Goal: Obtain resource: Obtain resource

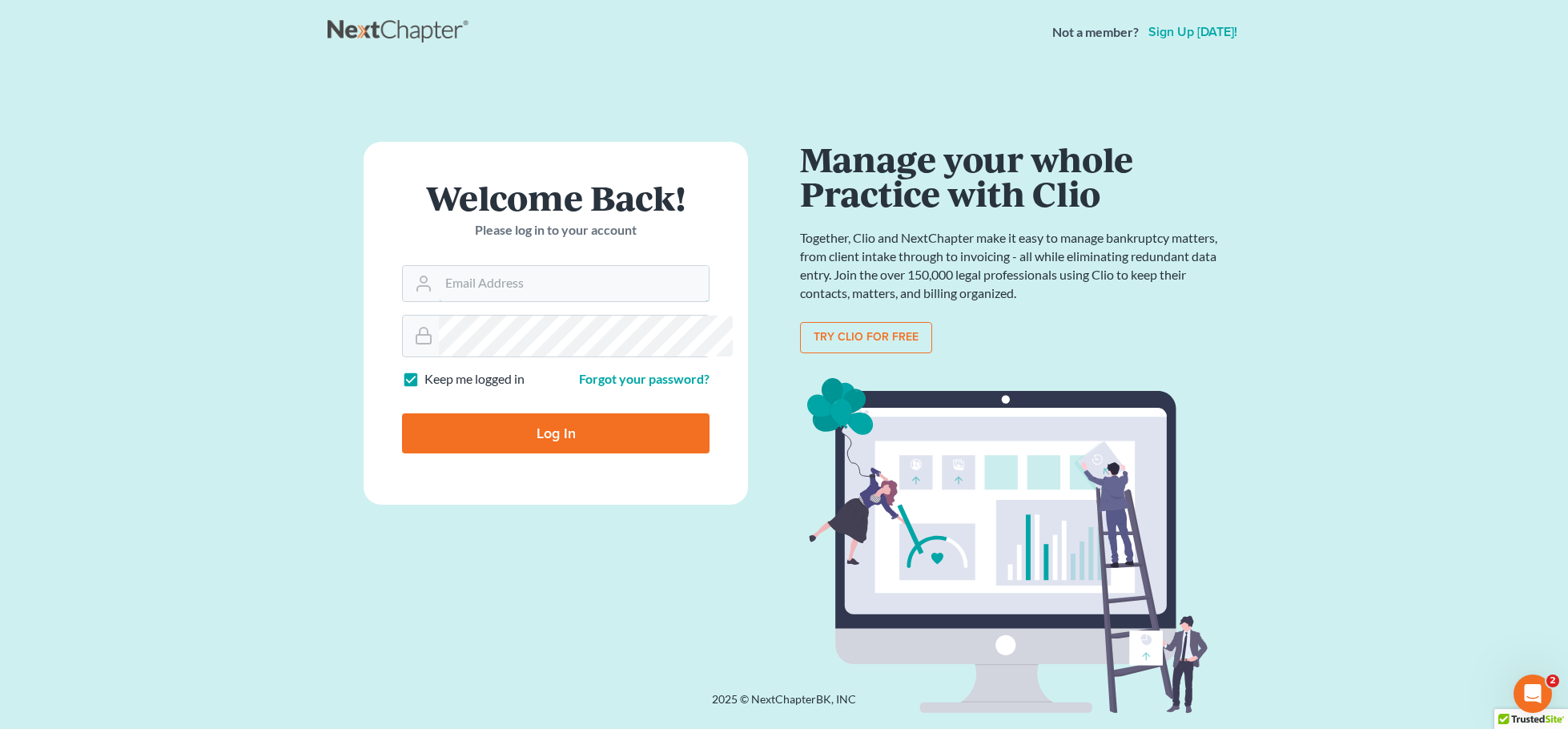
type input "[EMAIL_ADDRESS][DOMAIN_NAME]"
click at [566, 453] on input "Log In" at bounding box center [555, 433] width 308 height 40
type input "Thinking..."
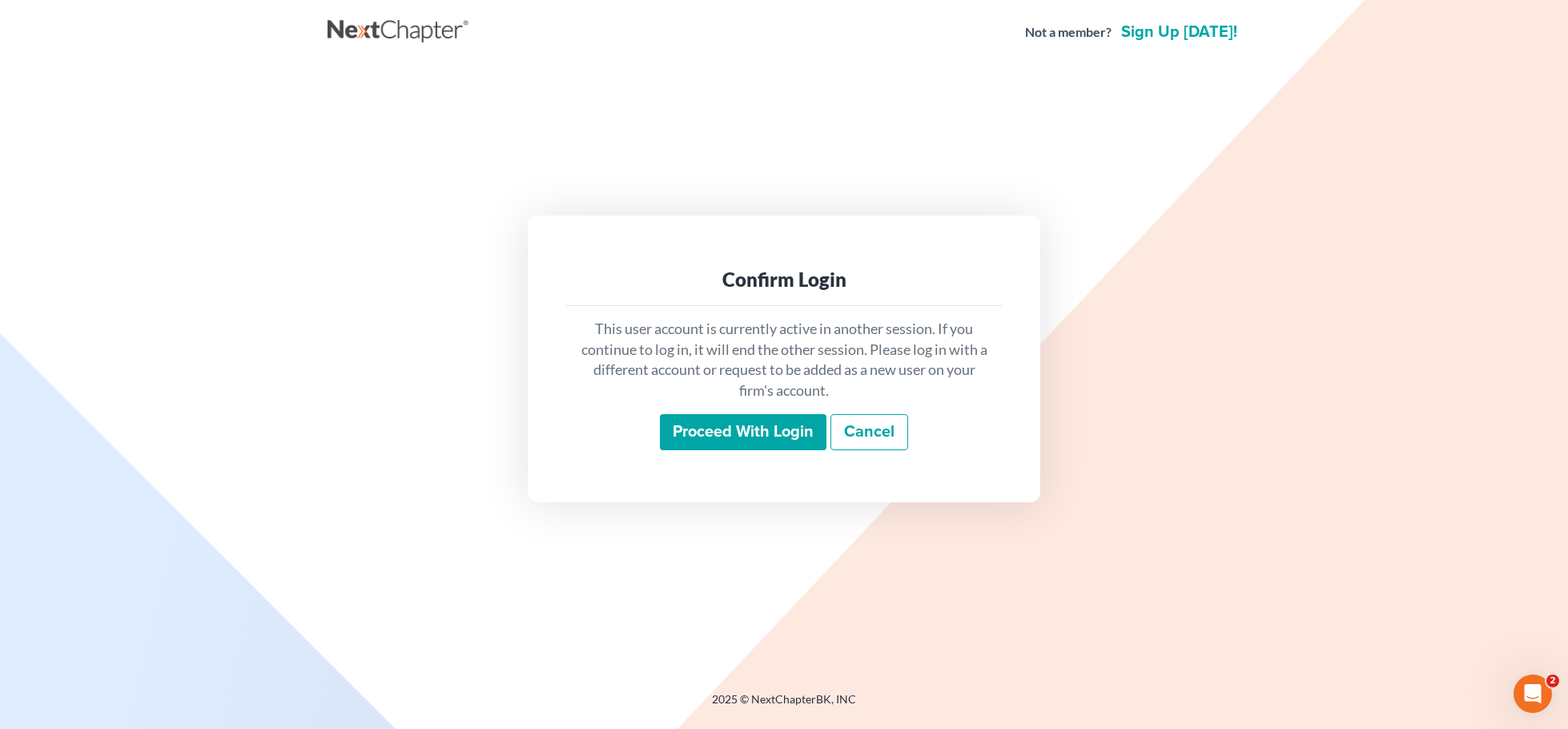
click at [735, 427] on input "Proceed with login" at bounding box center [743, 432] width 166 height 37
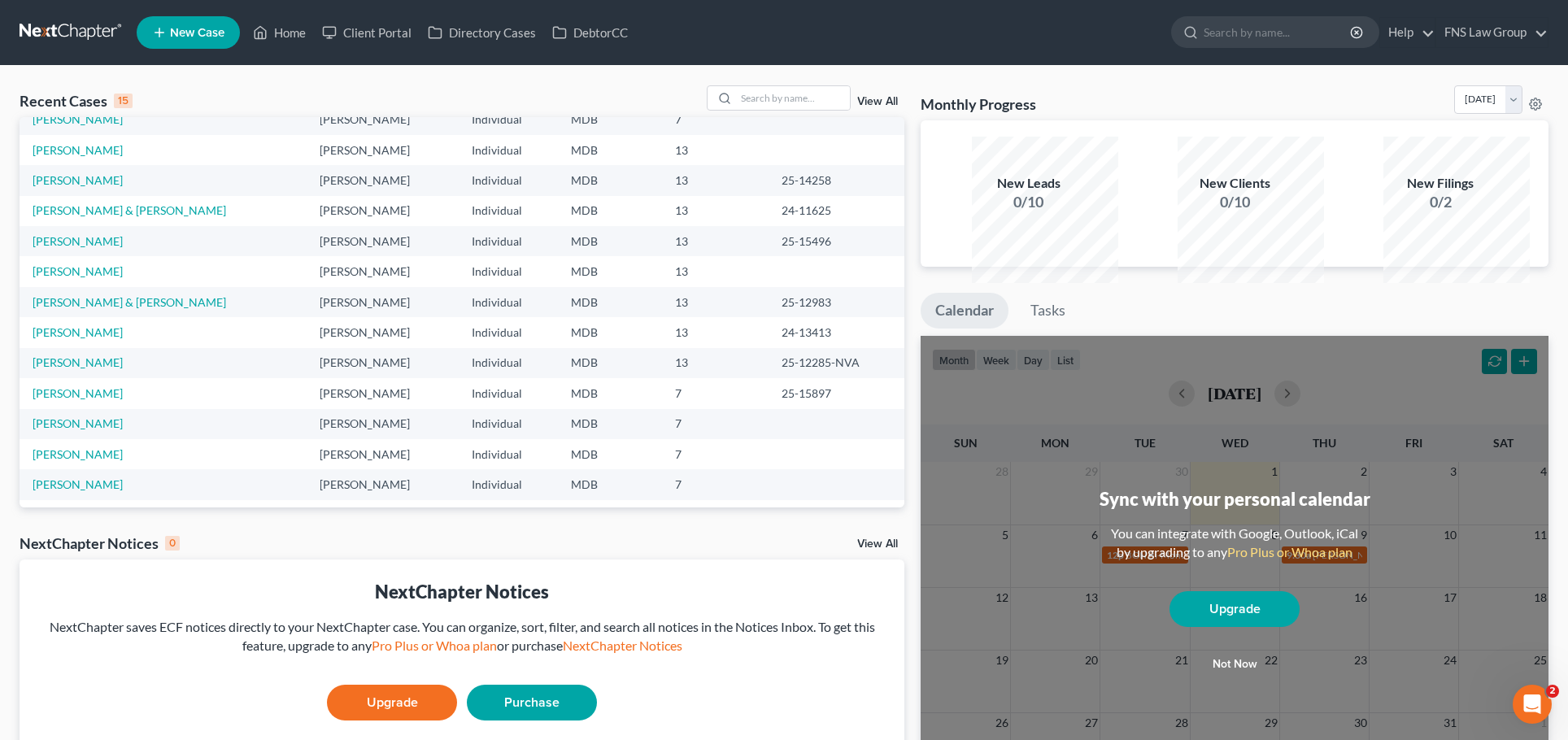
scroll to position [52, 0]
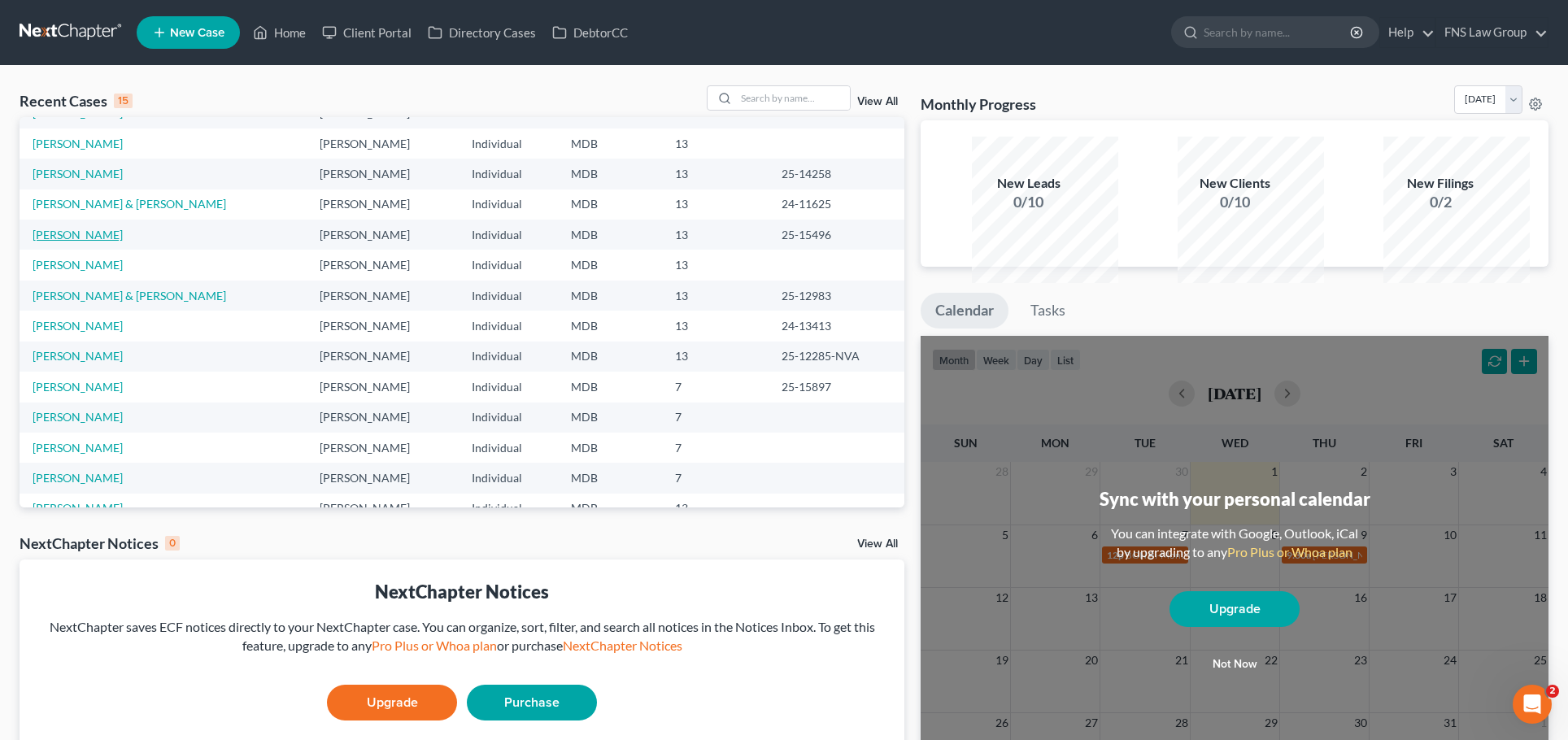
click at [71, 242] on link "Seifert, Russel" at bounding box center [77, 235] width 90 height 14
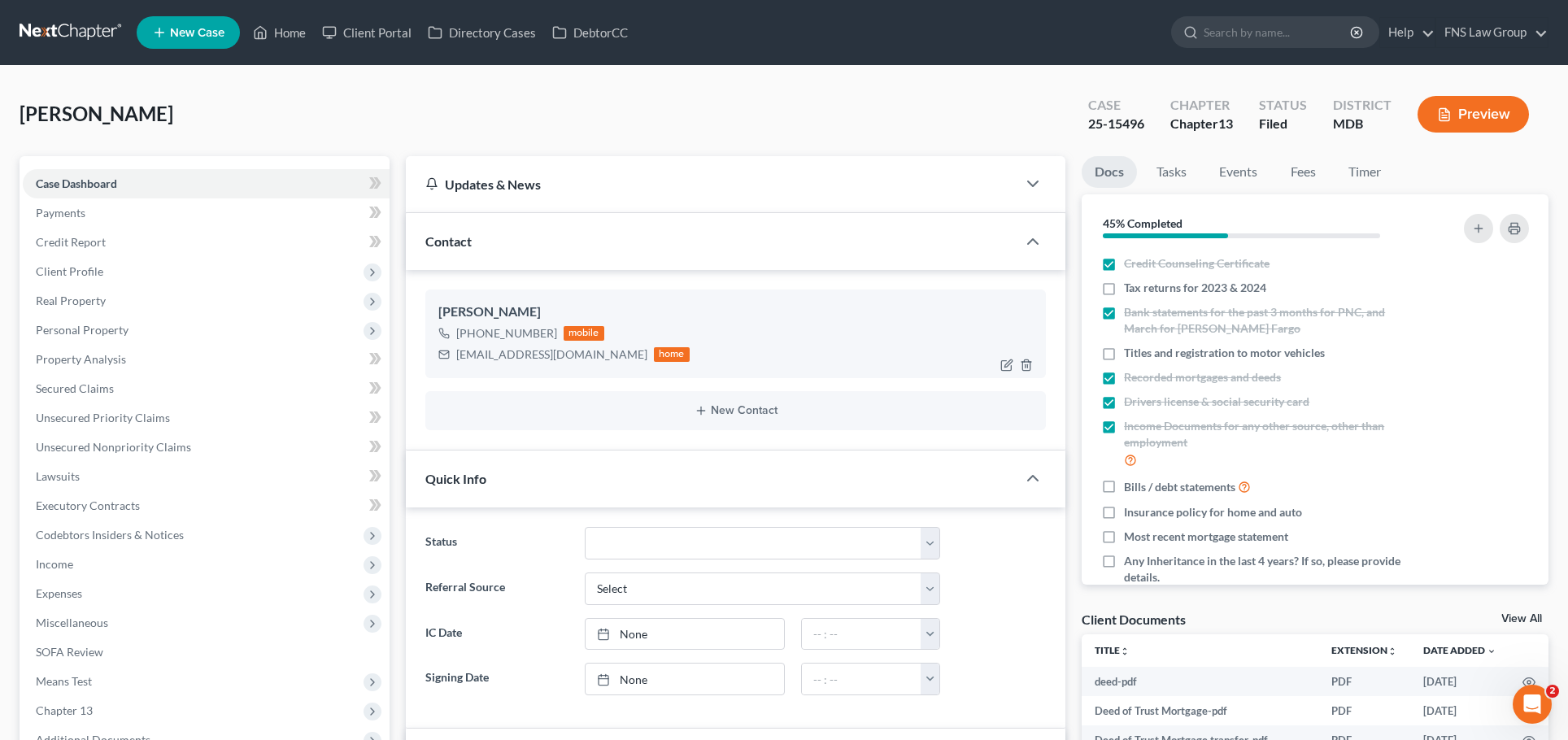
scroll to position [257, 0]
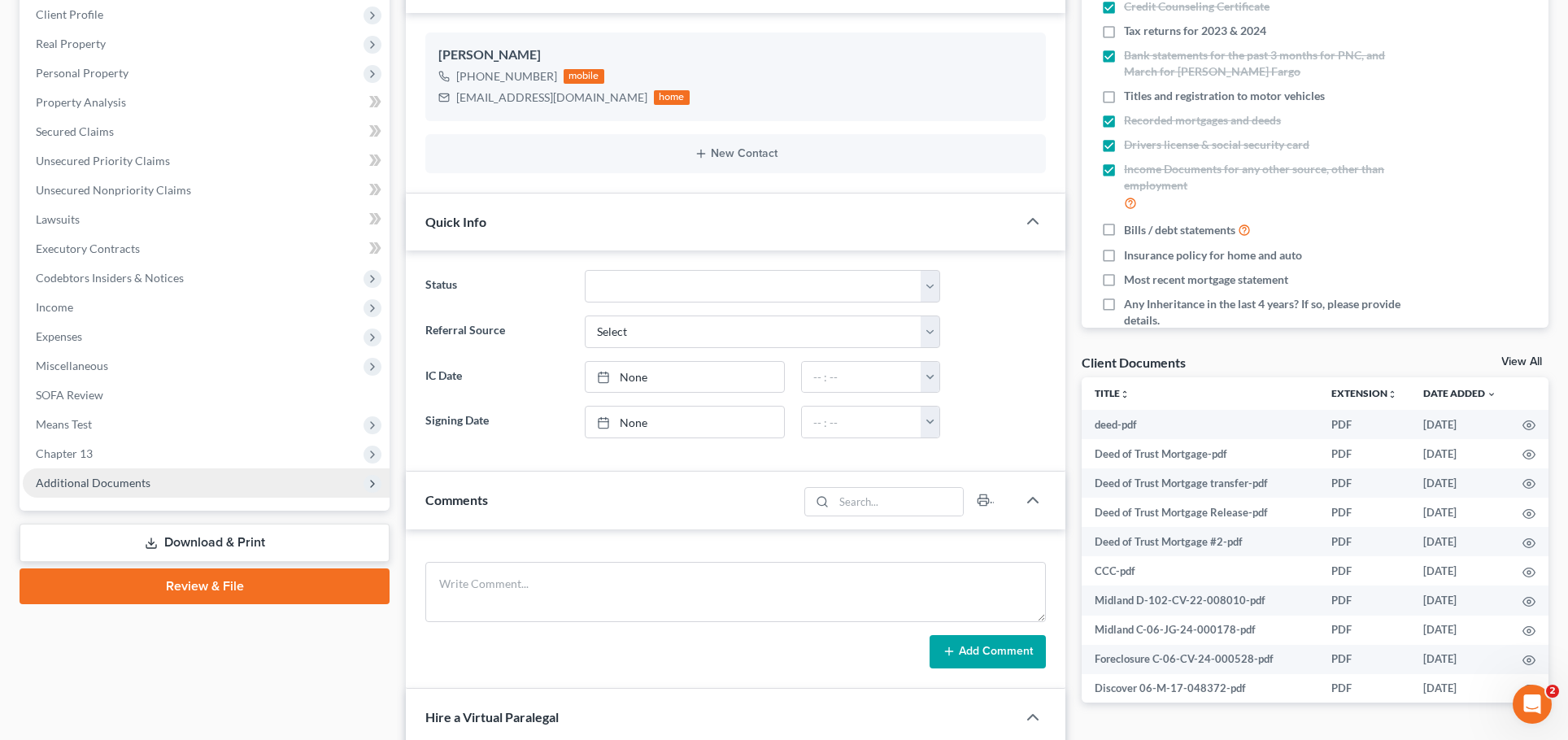
click at [171, 497] on span "Additional Documents" at bounding box center [206, 483] width 367 height 30
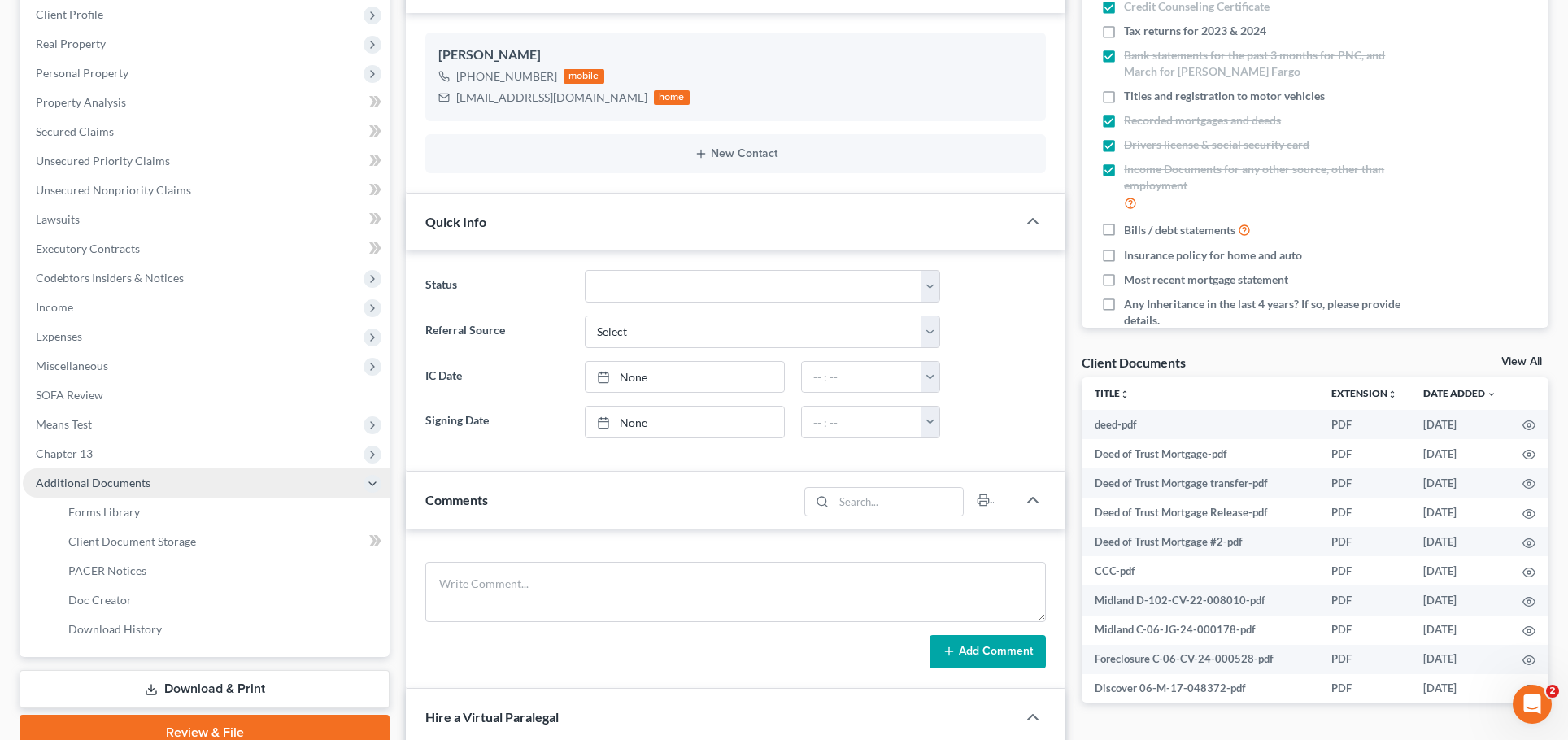
scroll to position [488, 0]
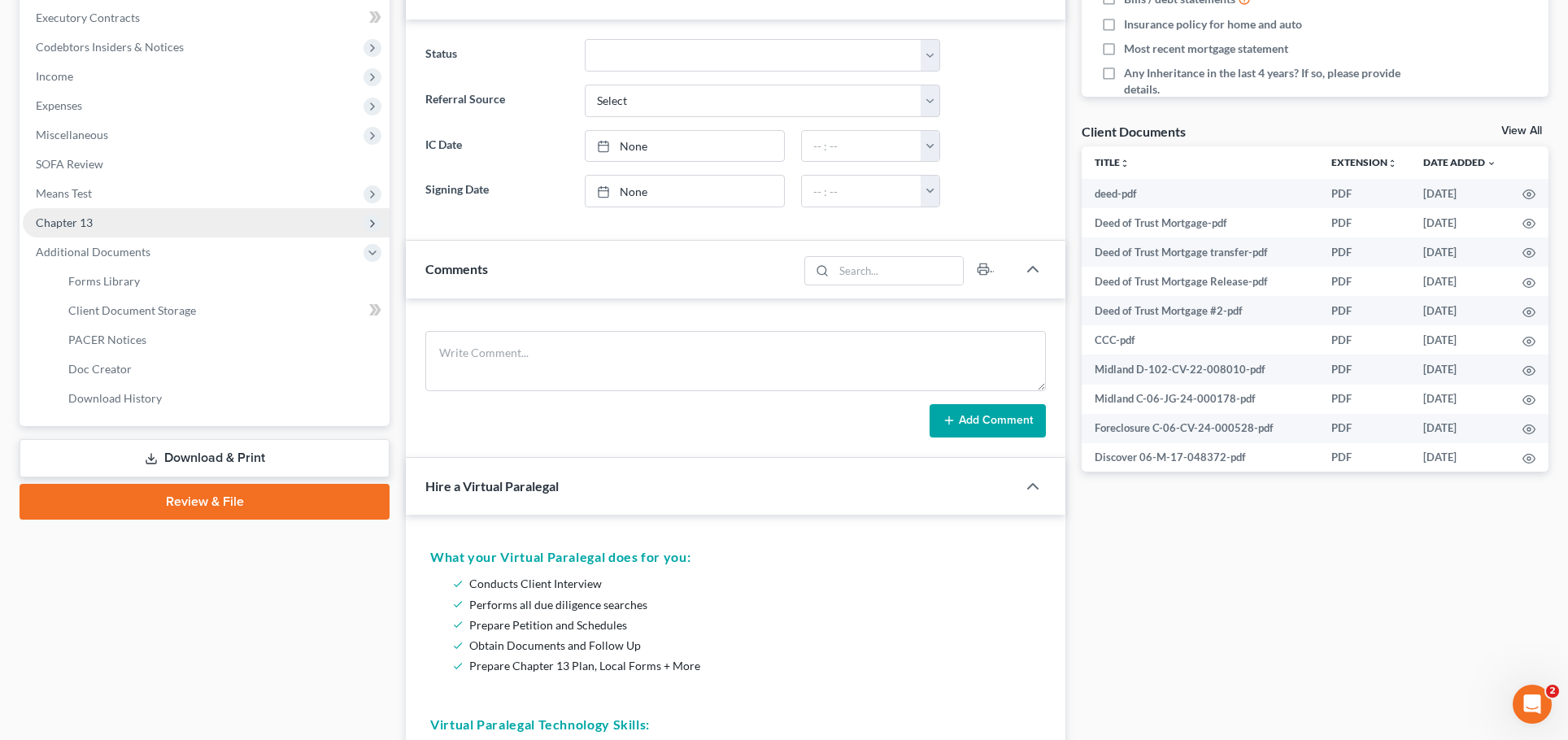
click at [120, 237] on span "Chapter 13" at bounding box center [206, 223] width 367 height 30
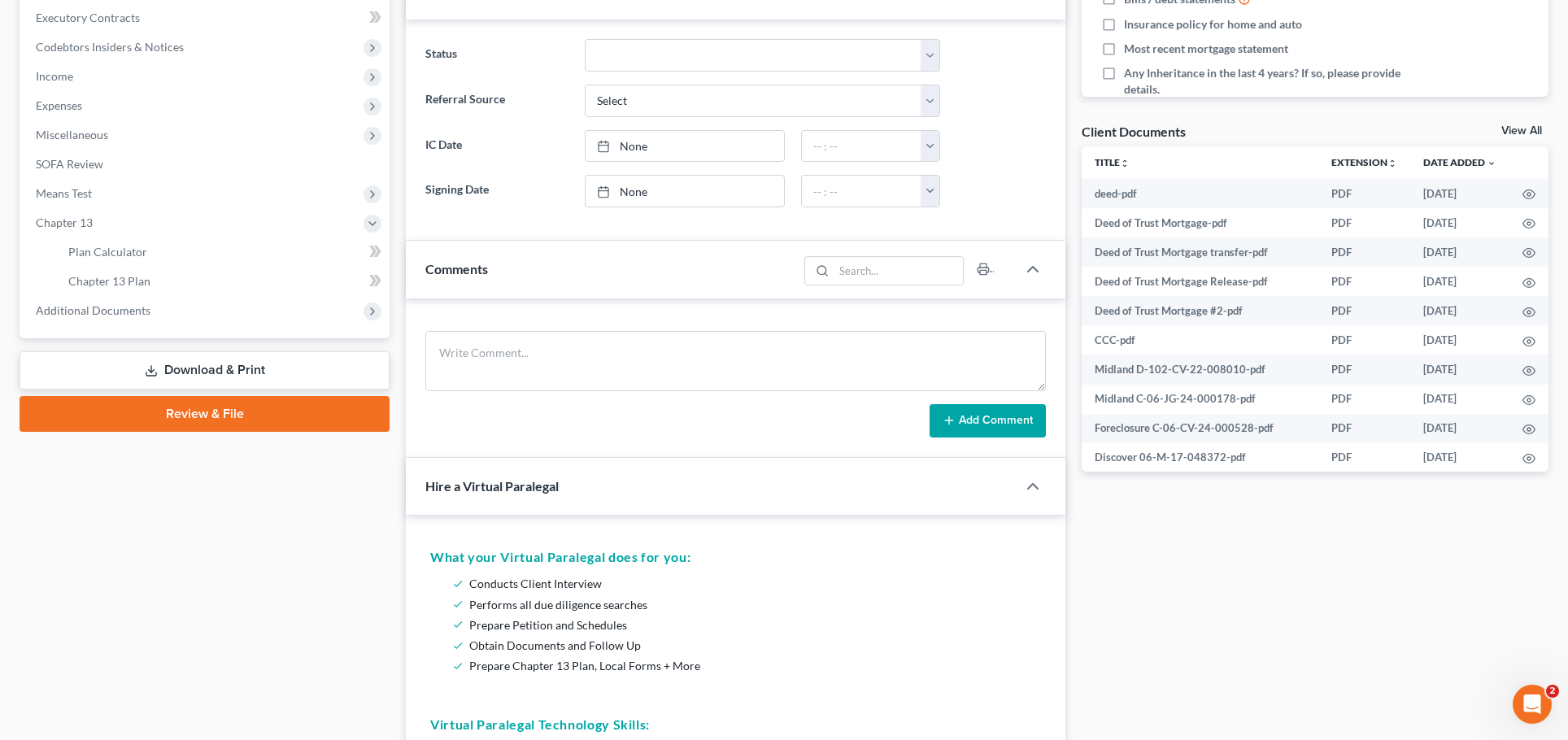
click at [140, 390] on link "Download & Print" at bounding box center [204, 370] width 370 height 38
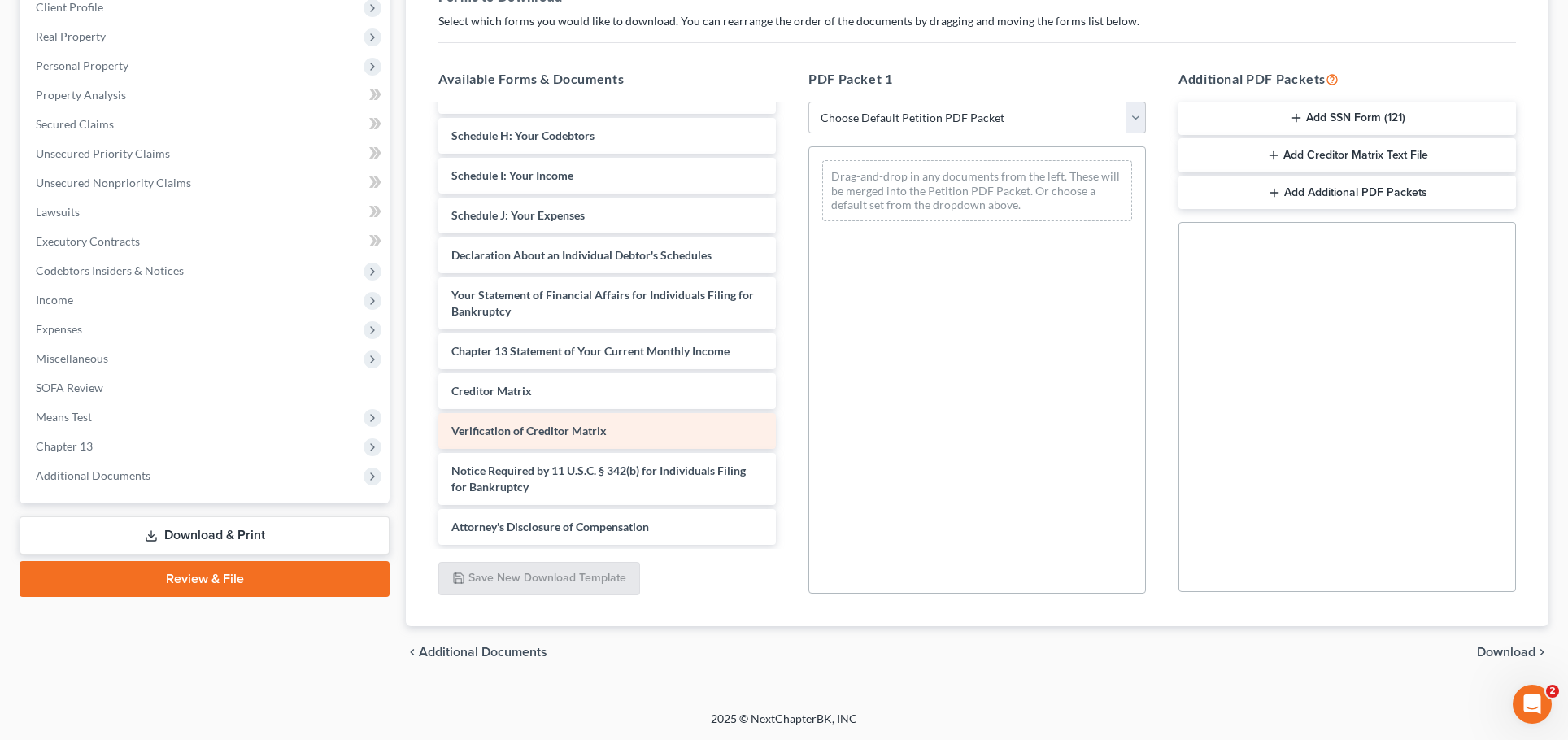
scroll to position [1322, 0]
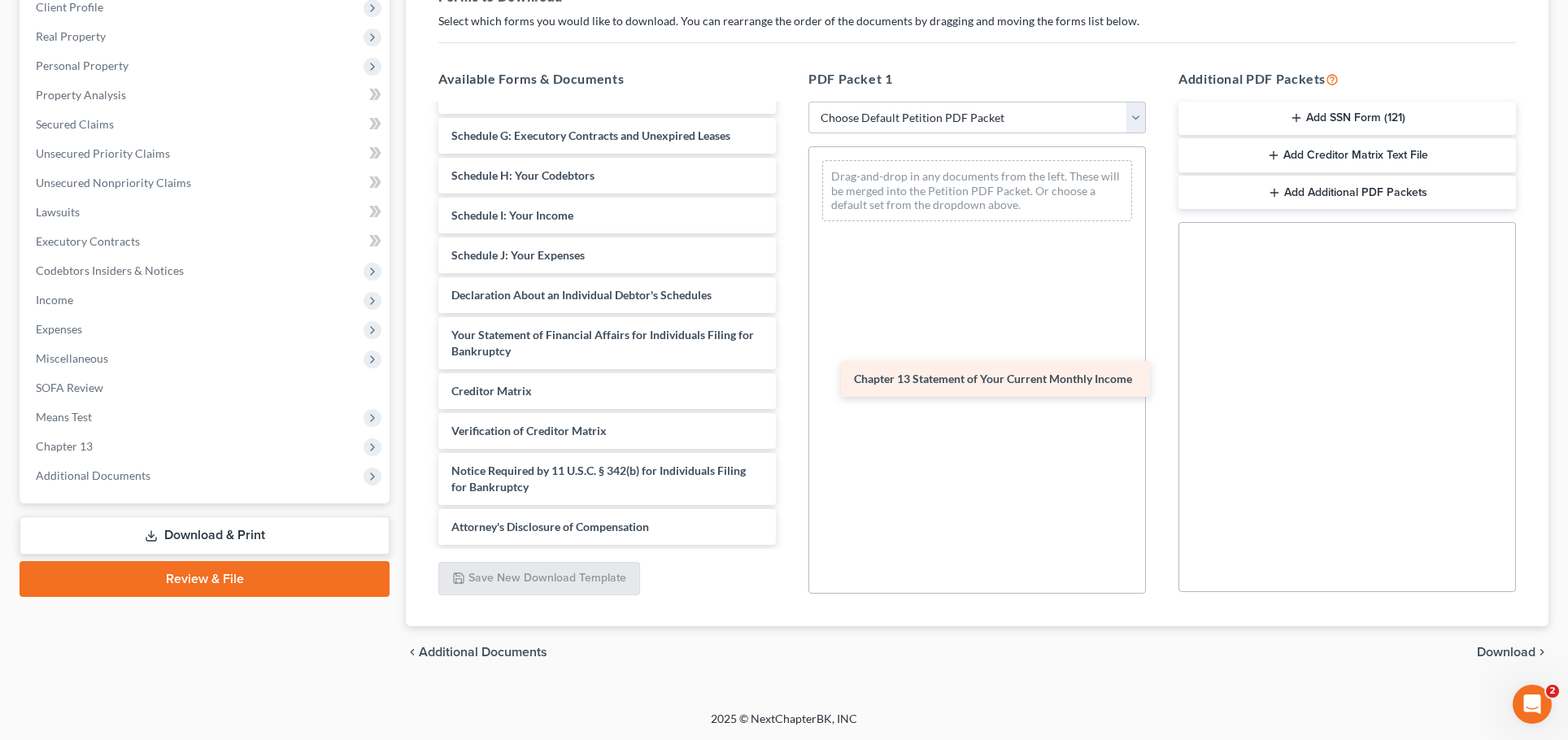
drag, startPoint x: 532, startPoint y: 400, endPoint x: 928, endPoint y: 382, distance: 396.4
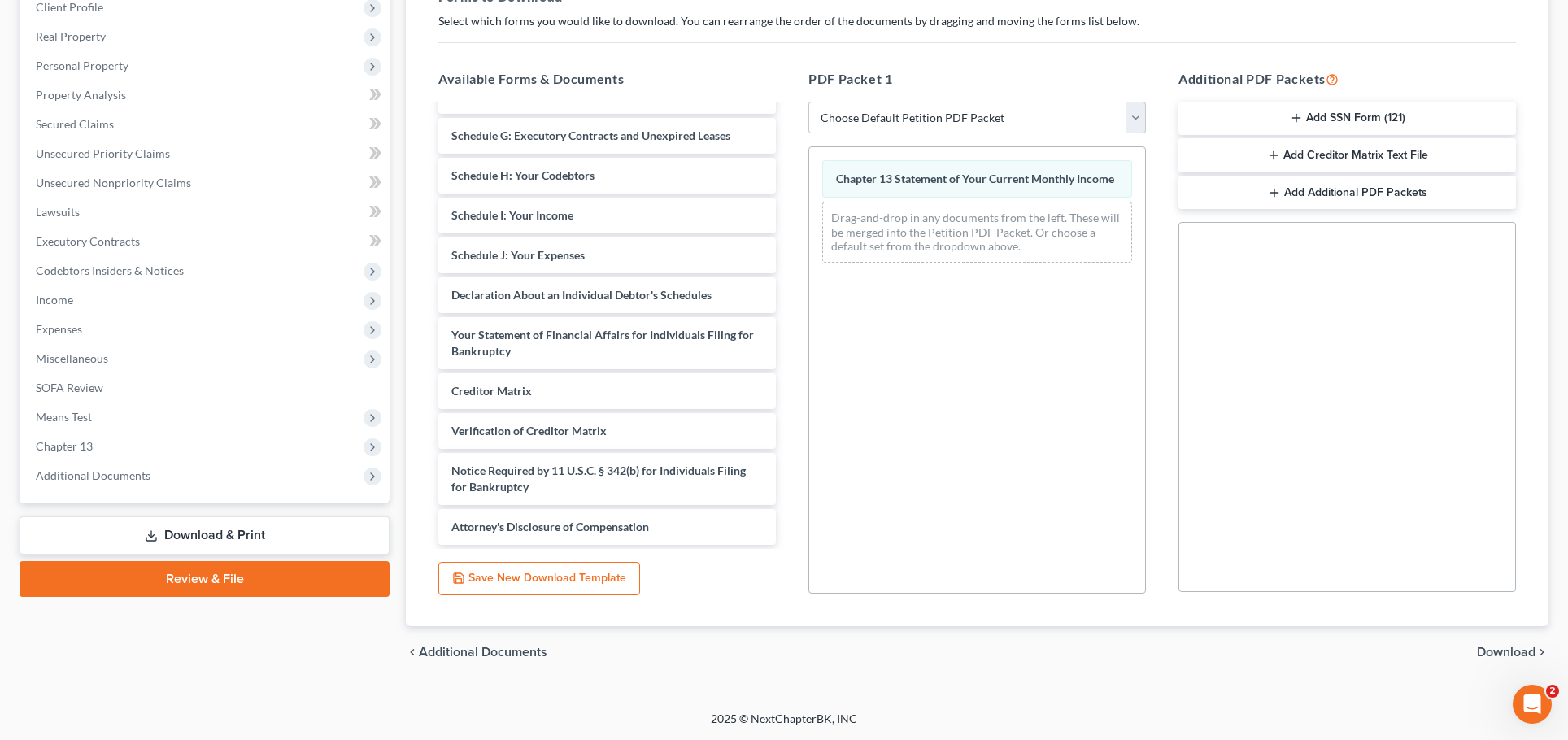
click at [1511, 645] on span "Download" at bounding box center [1505, 651] width 58 height 13
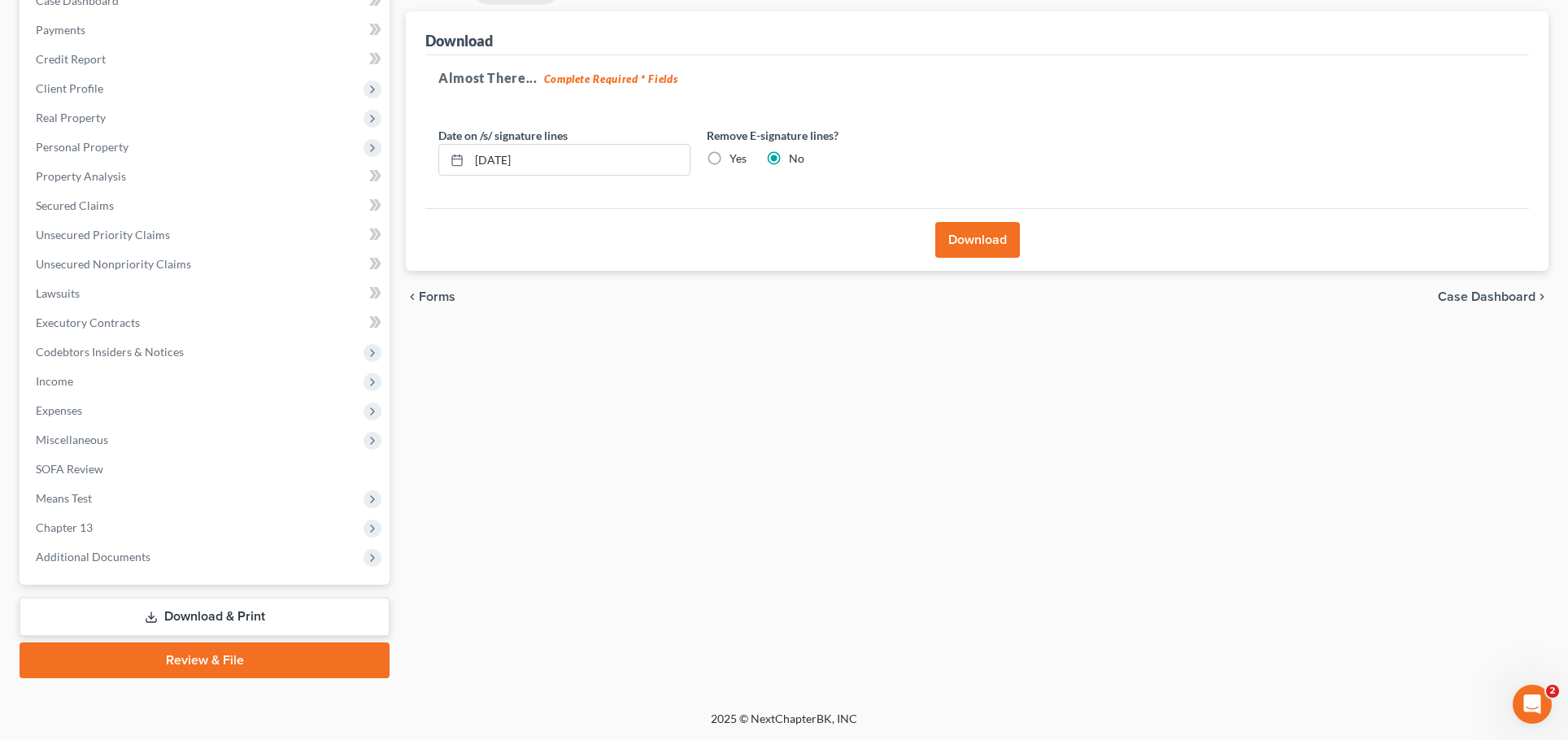
click at [979, 222] on button "Download" at bounding box center [977, 239] width 84 height 36
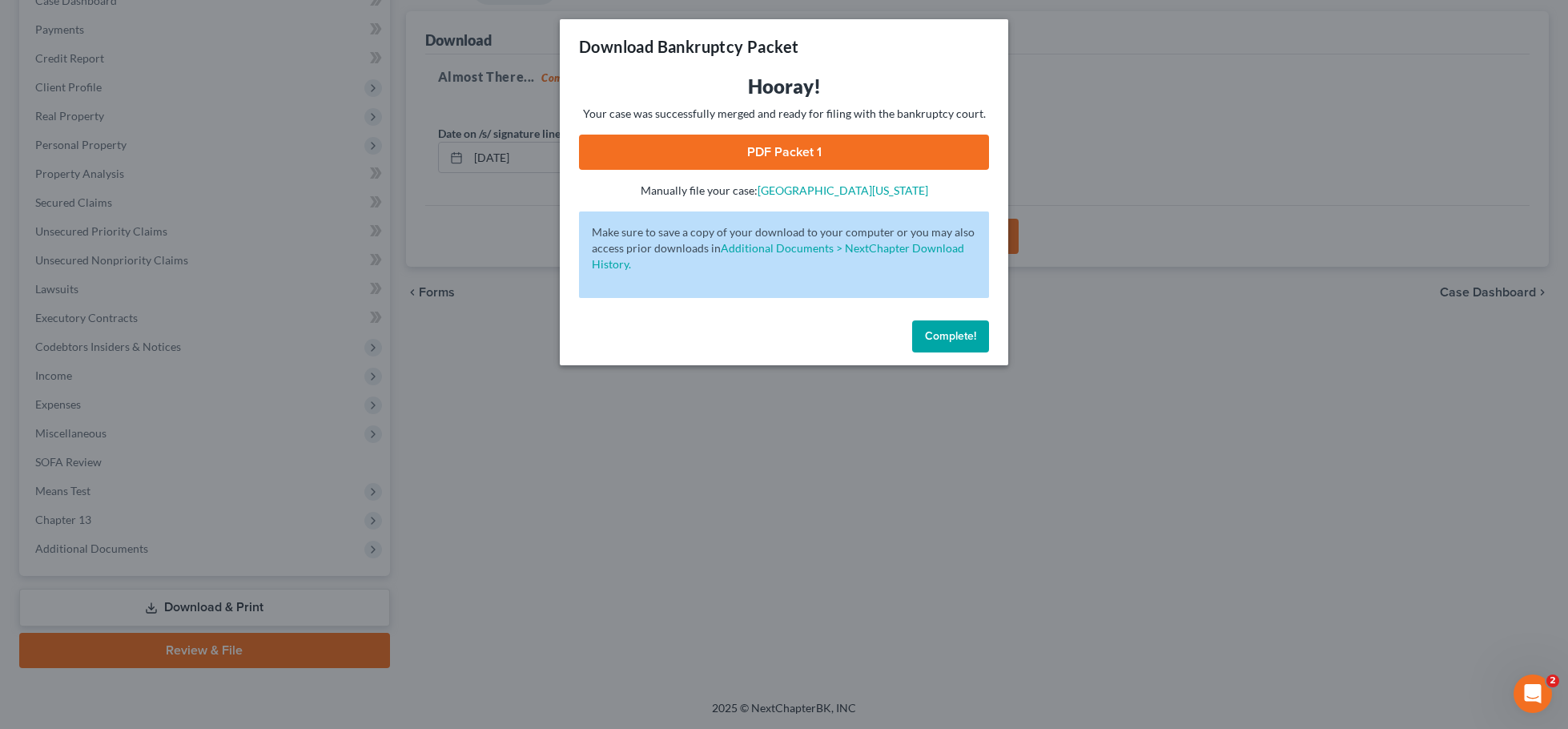
click at [780, 166] on link "PDF Packet 1" at bounding box center [784, 152] width 410 height 35
click at [976, 343] on span "Complete!" at bounding box center [951, 336] width 51 height 14
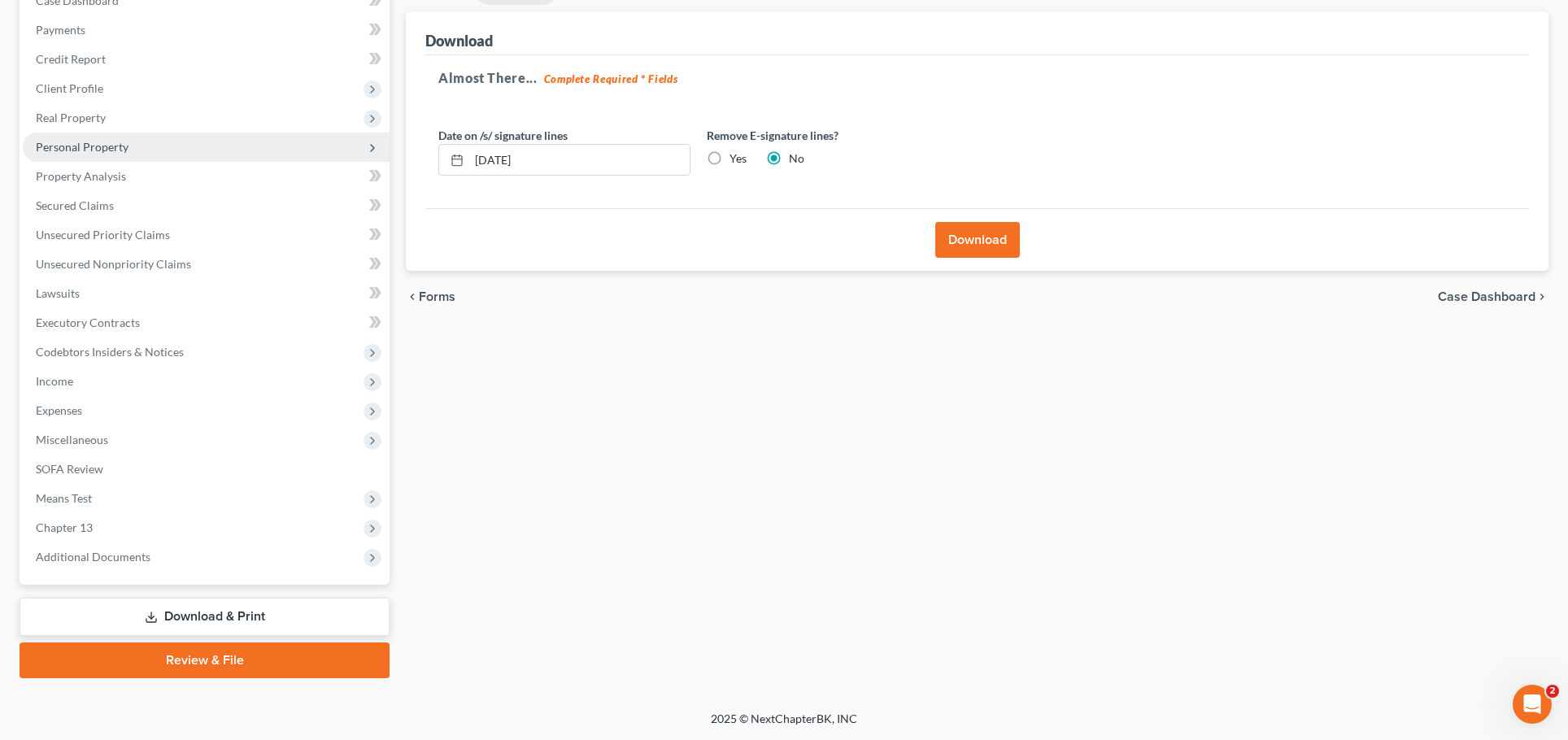
select select "6"
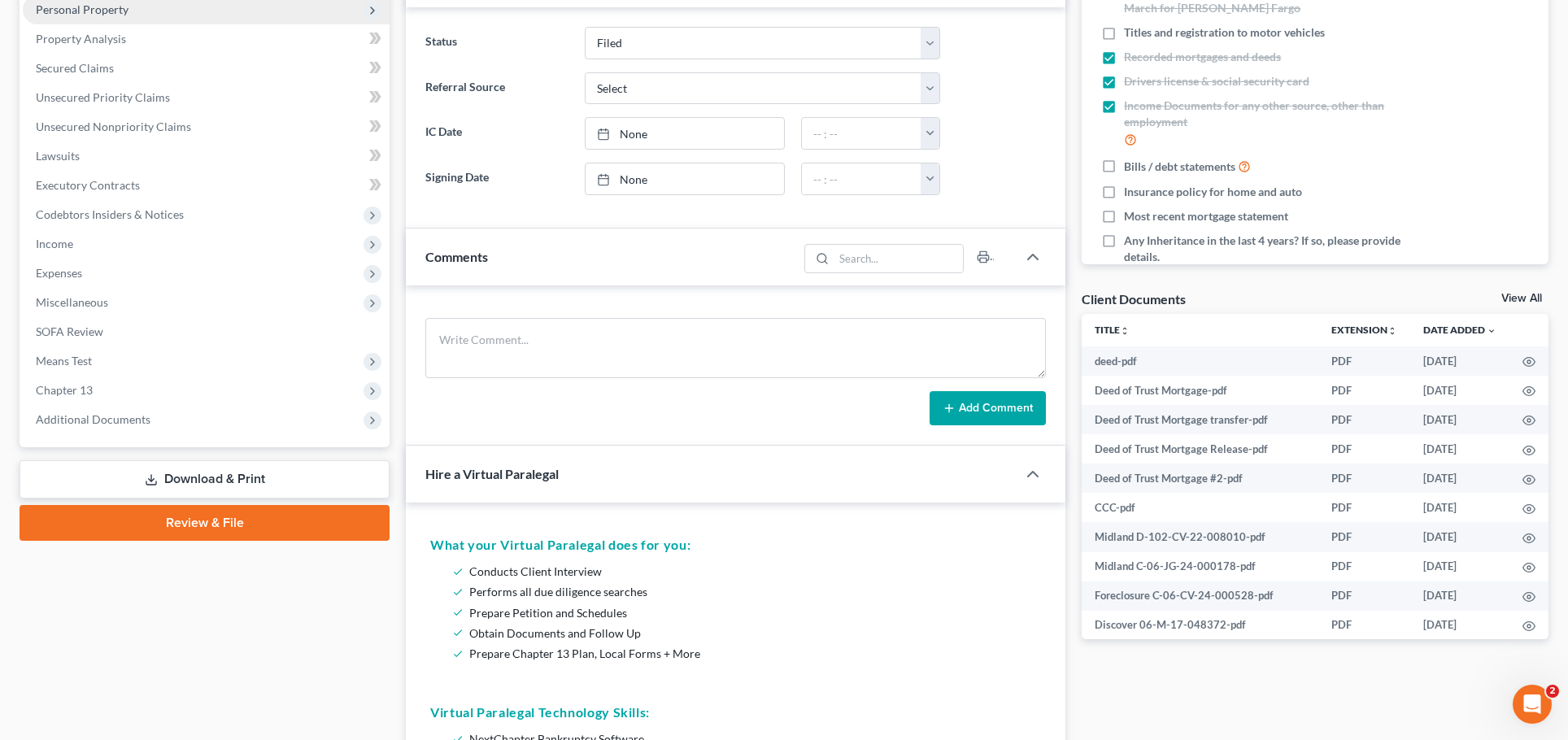
scroll to position [389, 0]
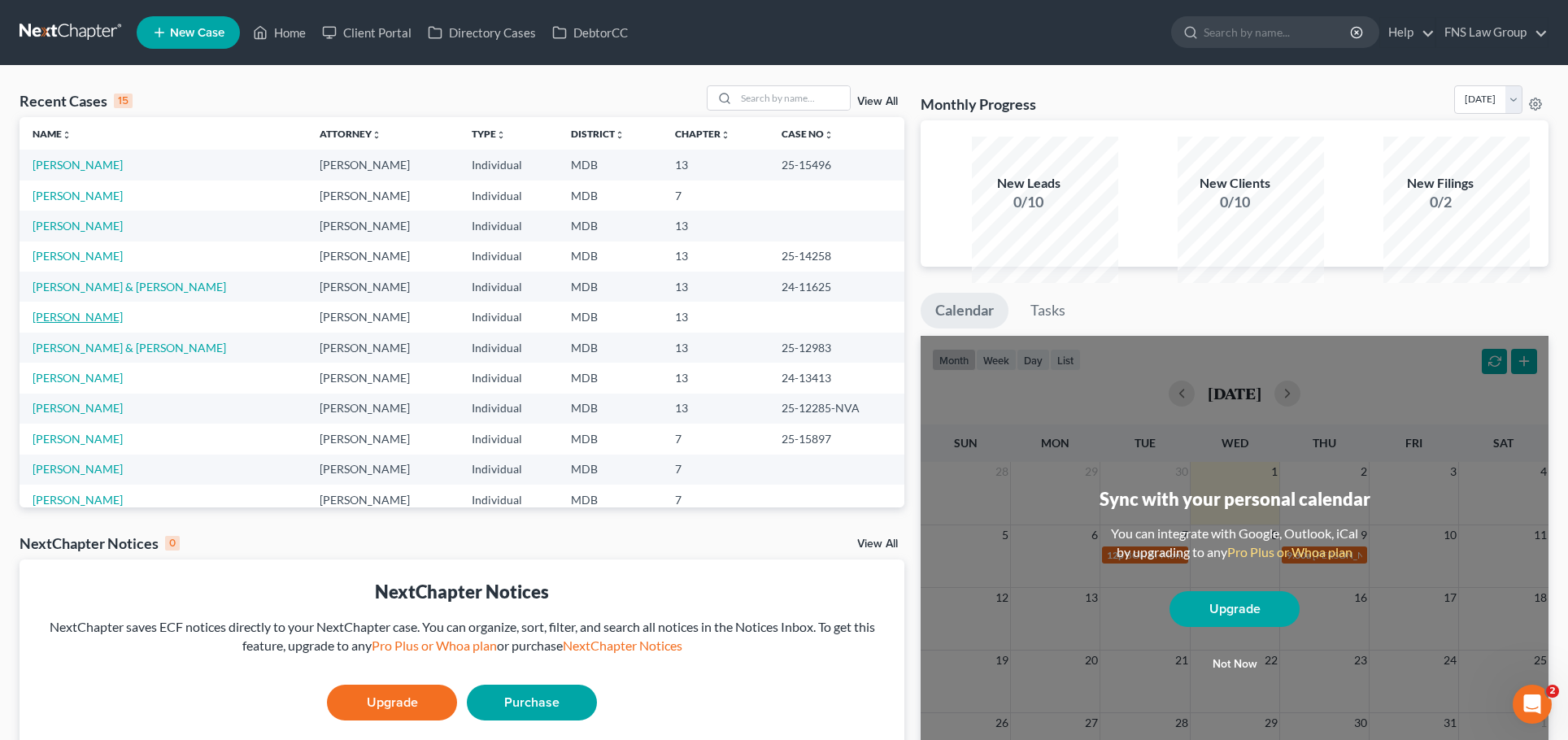
scroll to position [18, 0]
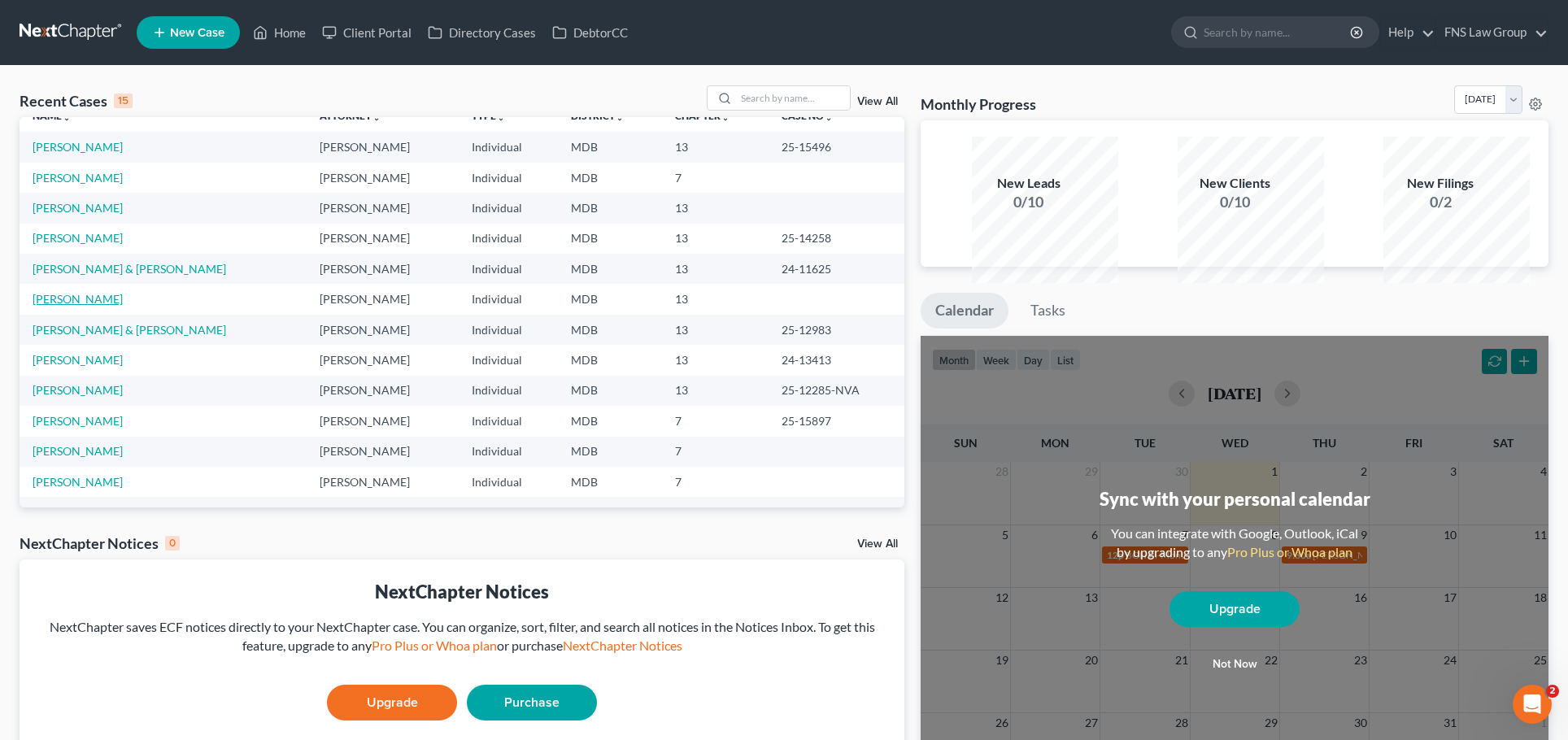
click at [86, 305] on link "Seifert, Russel" at bounding box center [77, 299] width 90 height 14
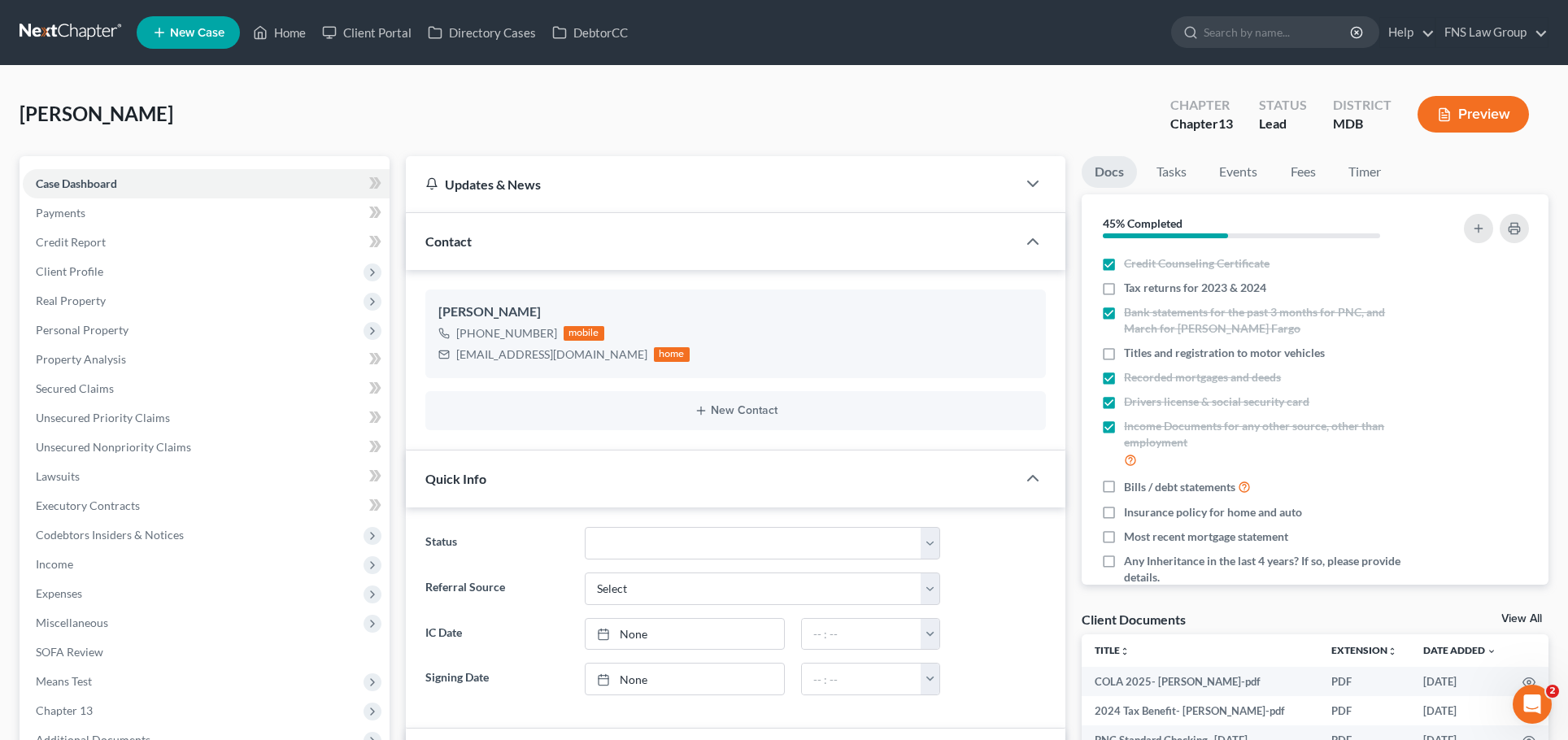
scroll to position [583, 0]
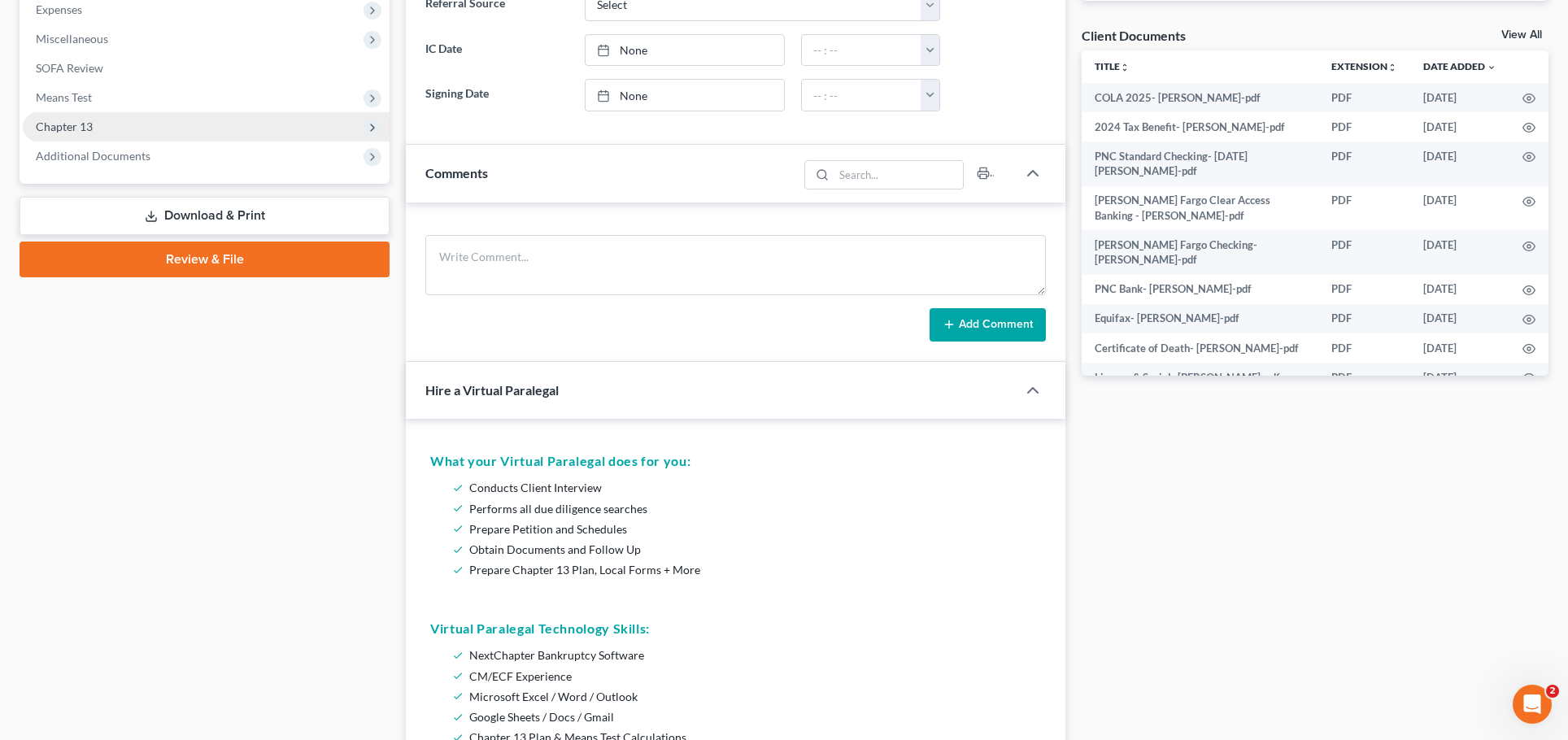
click at [122, 142] on span "Chapter 13" at bounding box center [206, 127] width 367 height 30
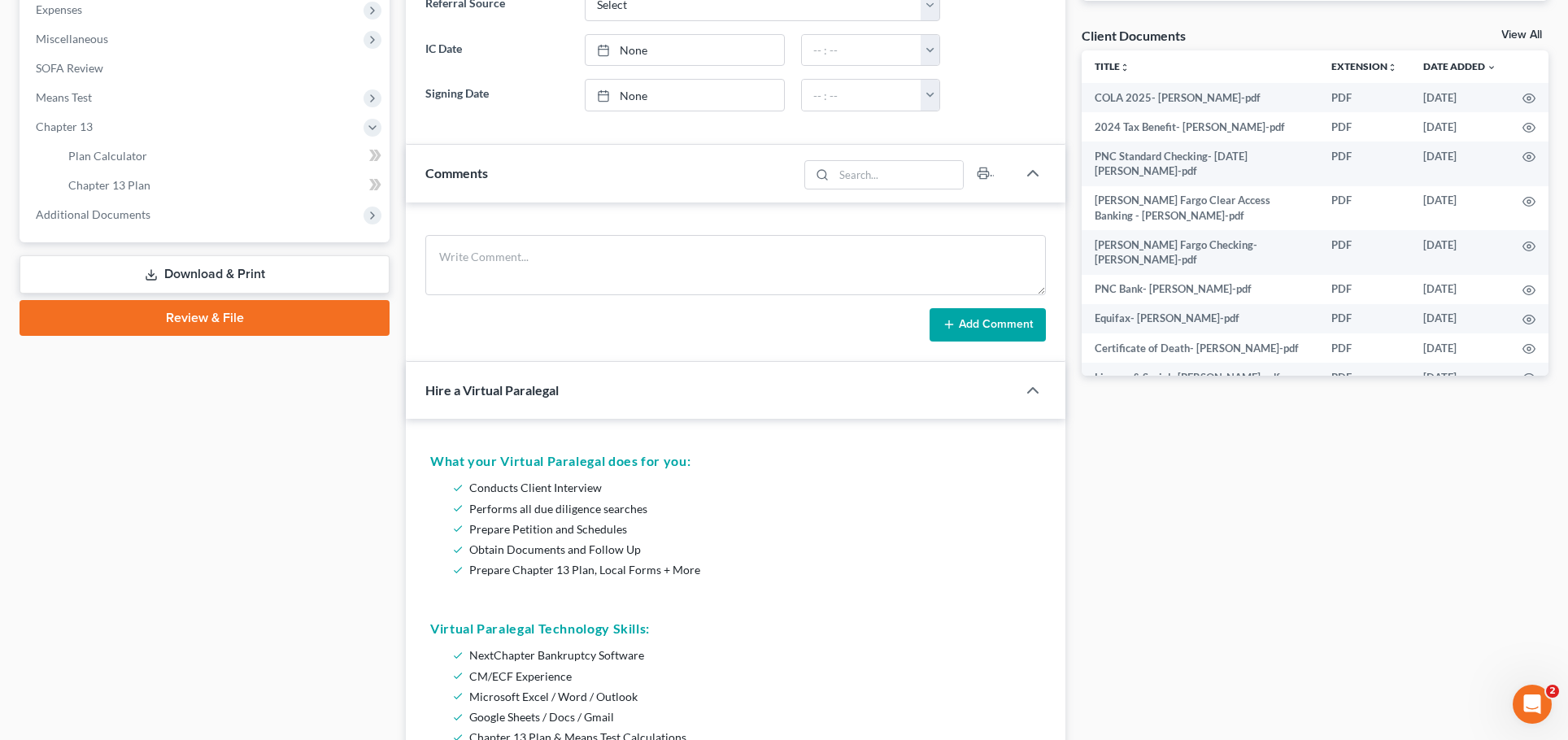
click at [151, 293] on link "Download & Print" at bounding box center [204, 275] width 370 height 38
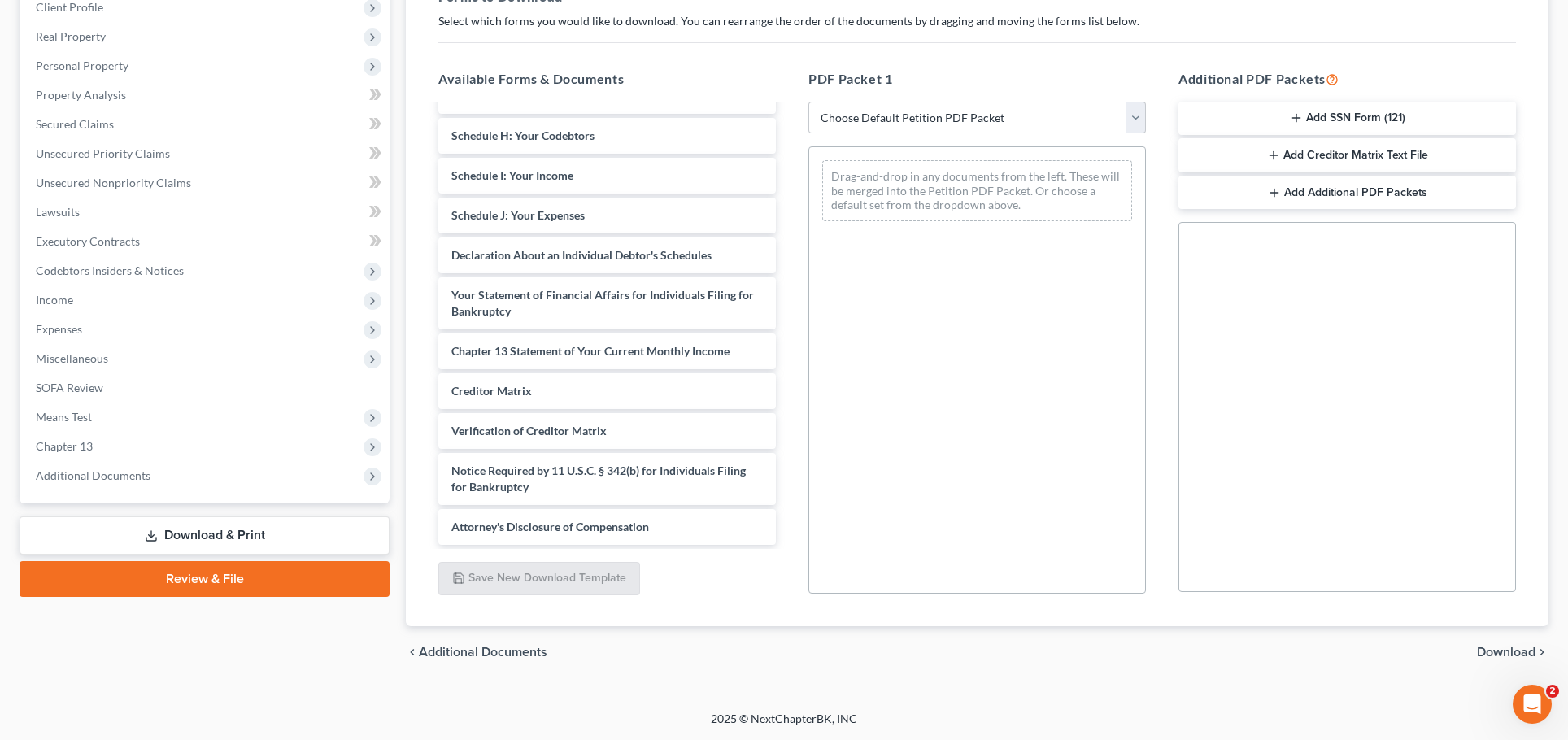
scroll to position [1457, 0]
click at [545, 343] on span "Chapter 13 Statement of Your Current Monthly Income" at bounding box center [591, 350] width 278 height 14
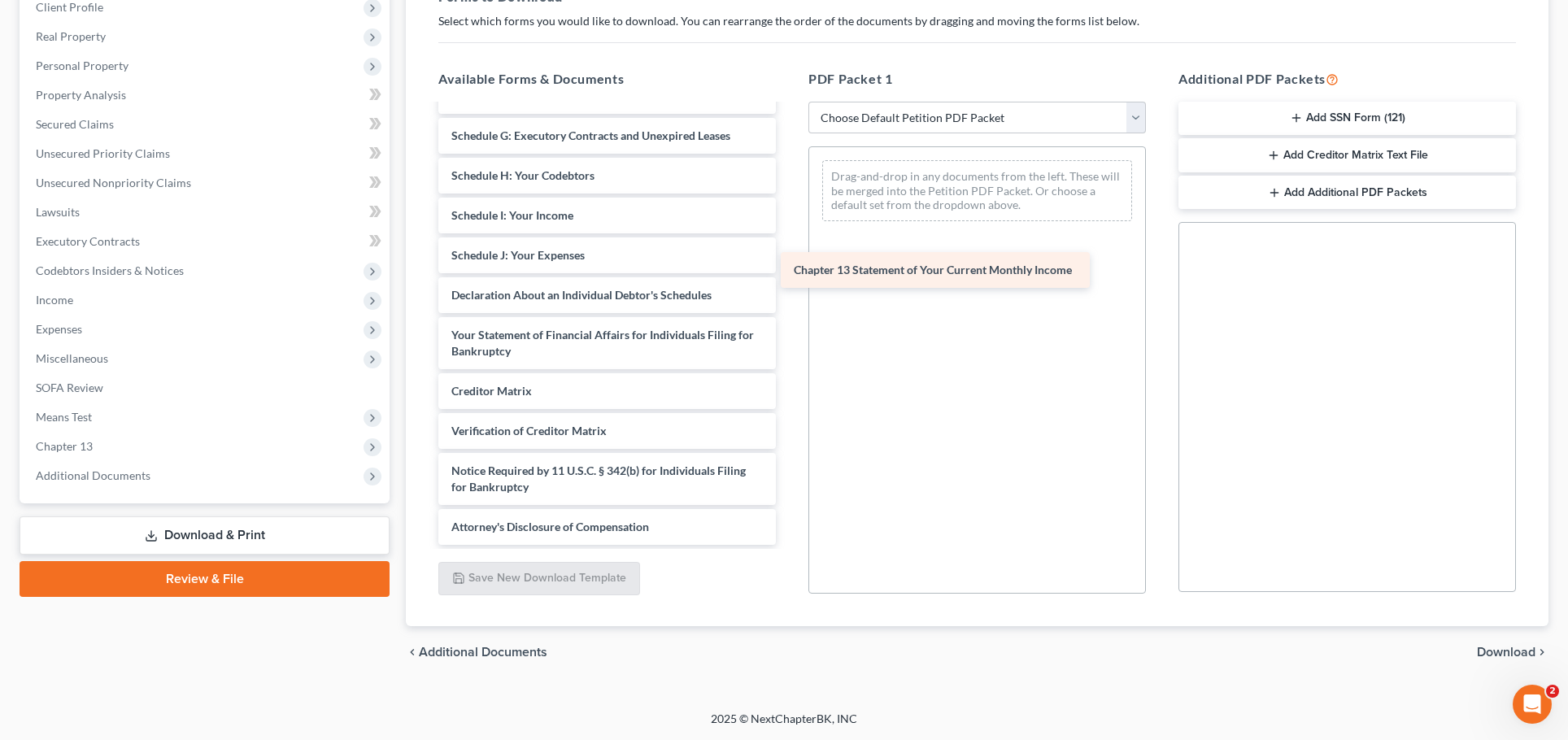
scroll to position [1391, 0]
drag, startPoint x: 545, startPoint y: 284, endPoint x: 945, endPoint y: 296, distance: 400.2
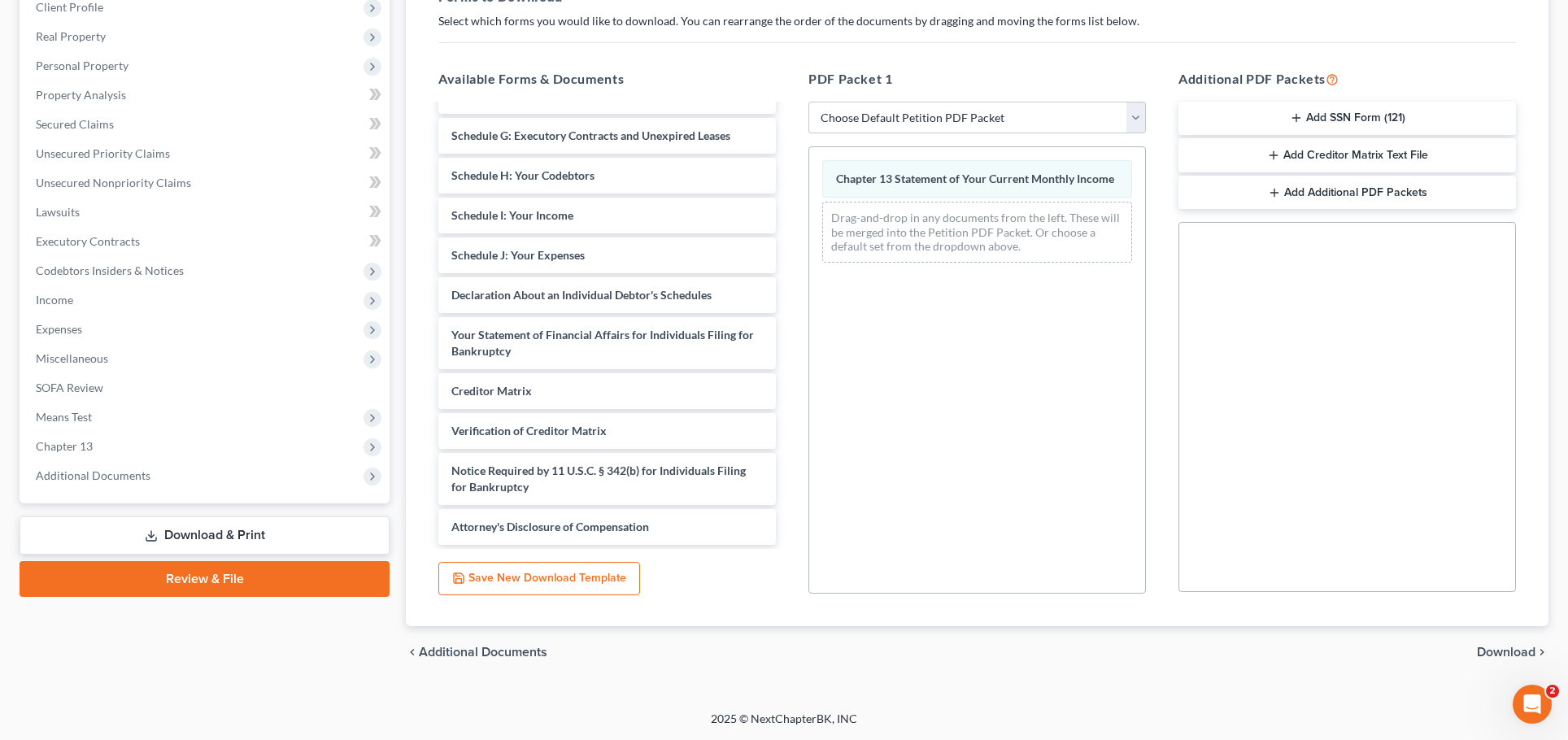
click at [1493, 645] on span "Download" at bounding box center [1505, 651] width 58 height 13
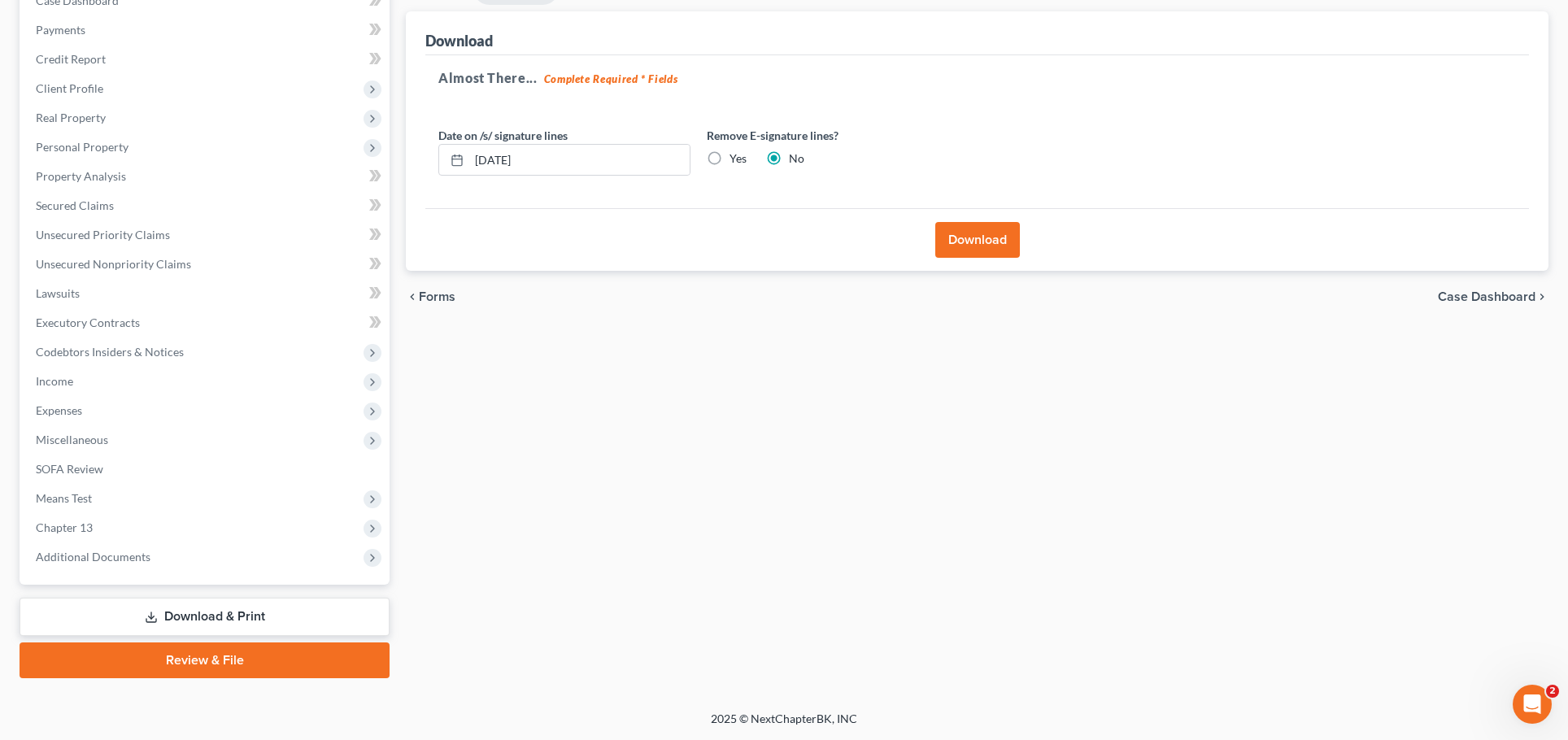
scroll to position [320, 0]
drag, startPoint x: 941, startPoint y: 120, endPoint x: 945, endPoint y: 143, distance: 23.3
click at [945, 208] on div "Download" at bounding box center [977, 239] width 1103 height 63
click at [956, 222] on button "Download" at bounding box center [977, 239] width 84 height 36
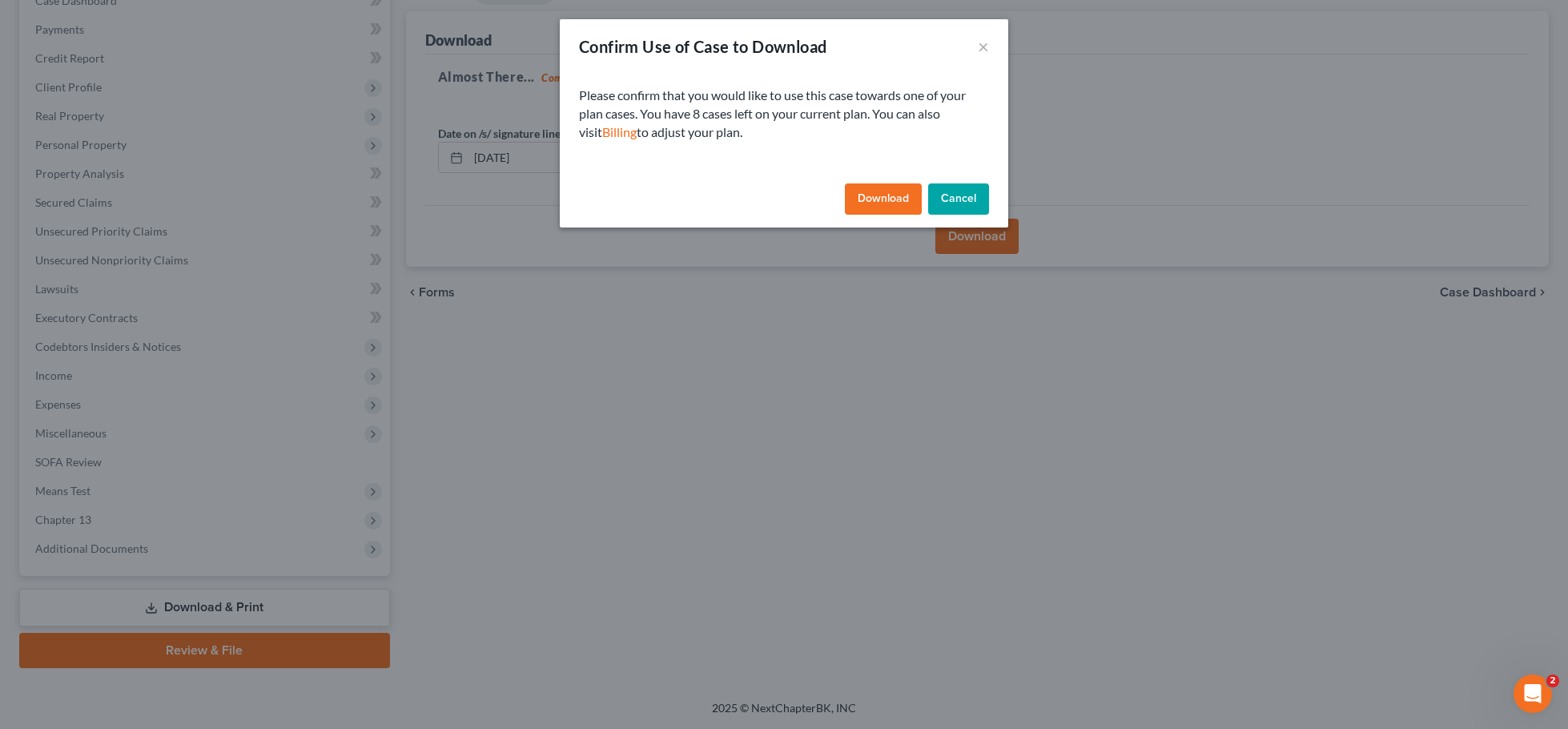
click at [902, 213] on button "Download" at bounding box center [883, 199] width 77 height 32
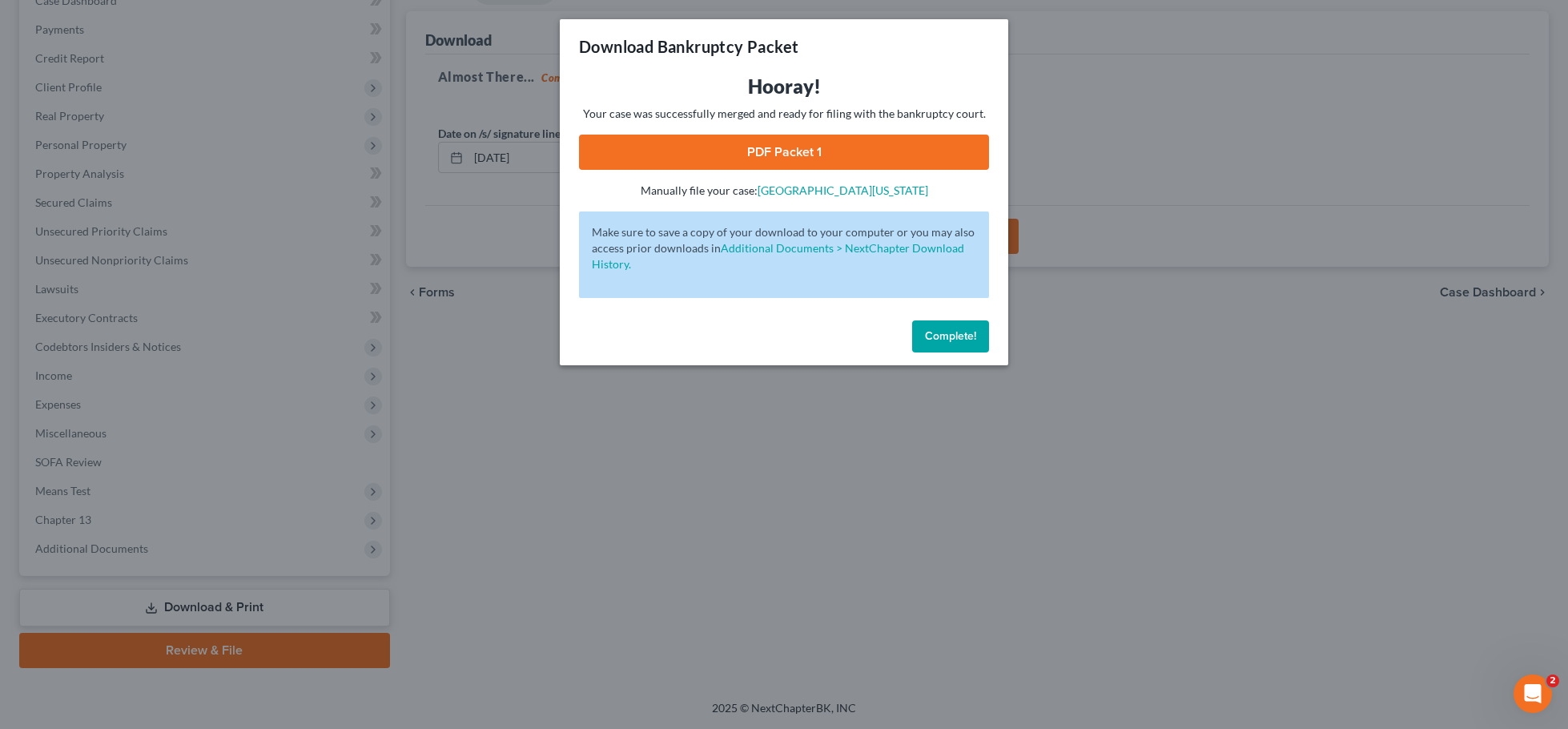
click at [879, 170] on link "PDF Packet 1" at bounding box center [784, 152] width 410 height 35
click at [989, 352] on button "Complete!" at bounding box center [951, 336] width 77 height 32
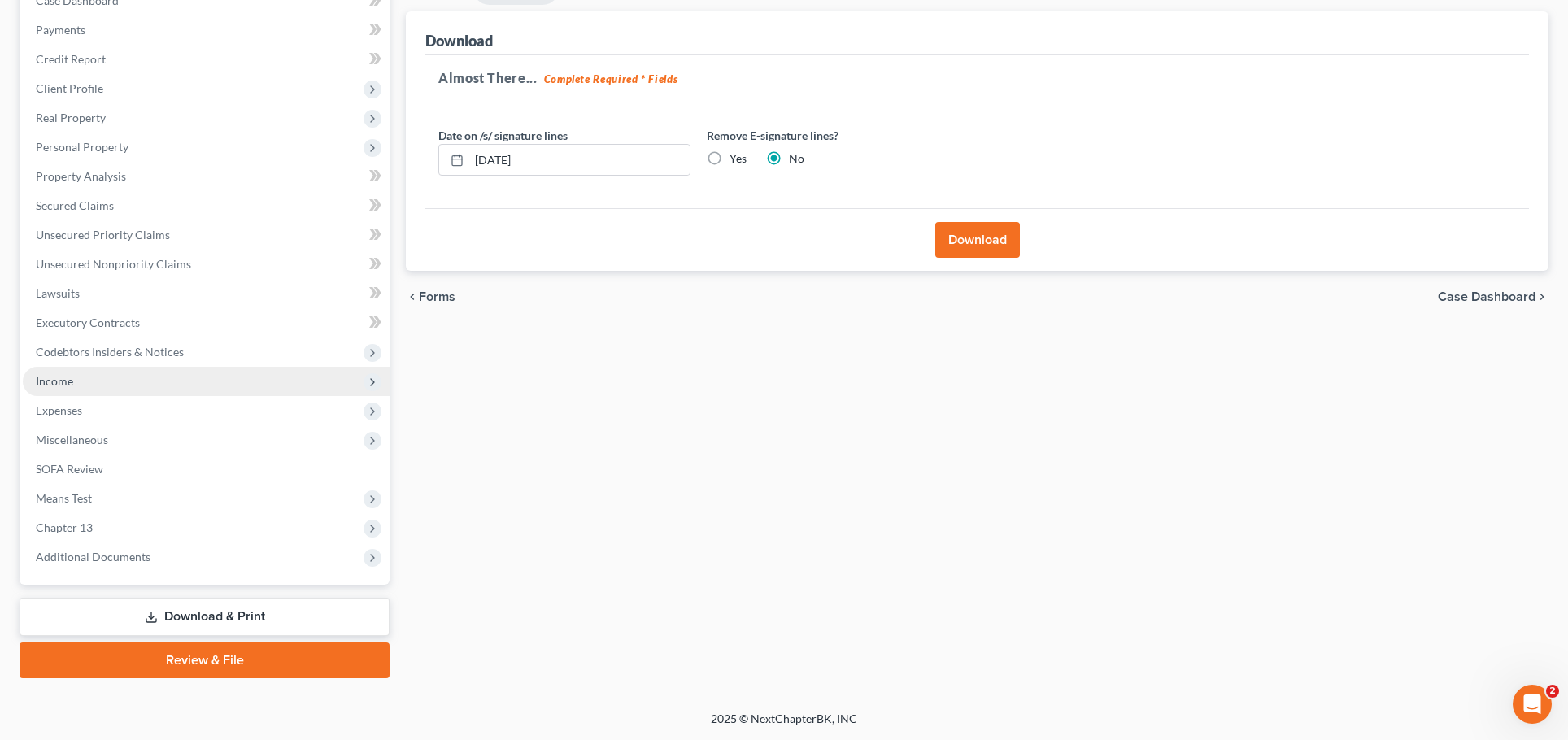
click at [187, 367] on span "Income" at bounding box center [206, 382] width 367 height 30
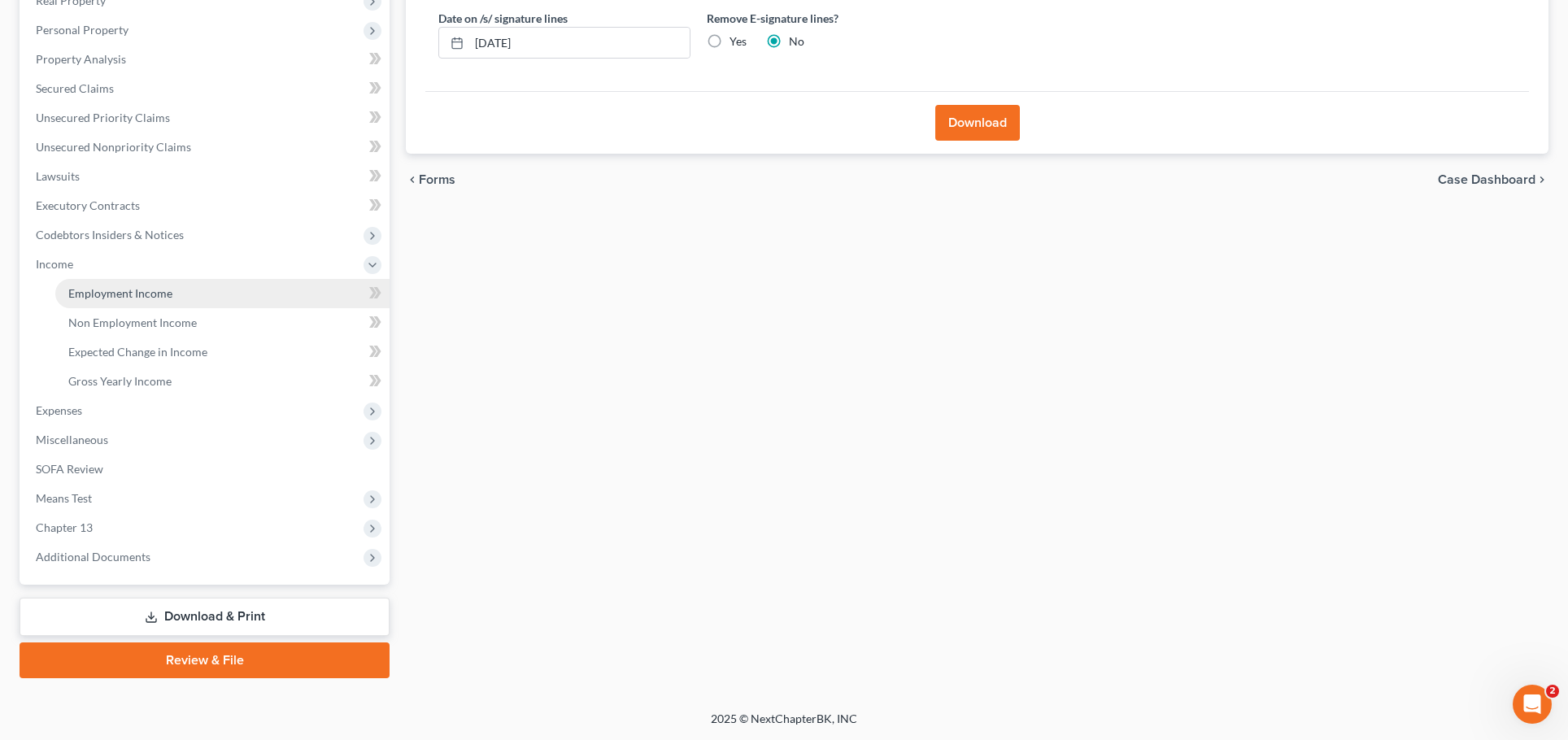
click at [172, 300] on span "Employment Income" at bounding box center [121, 293] width 104 height 14
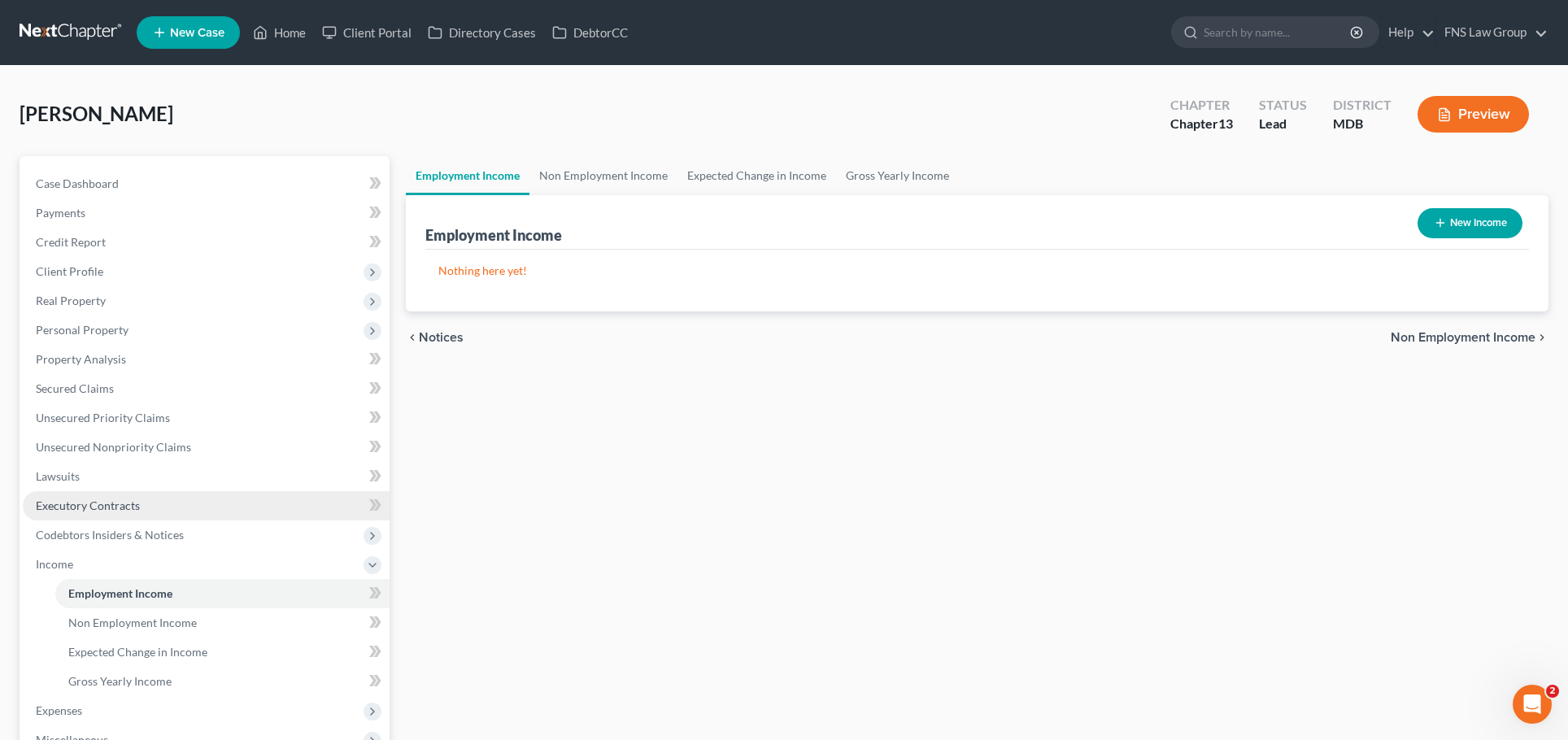
scroll to position [232, 0]
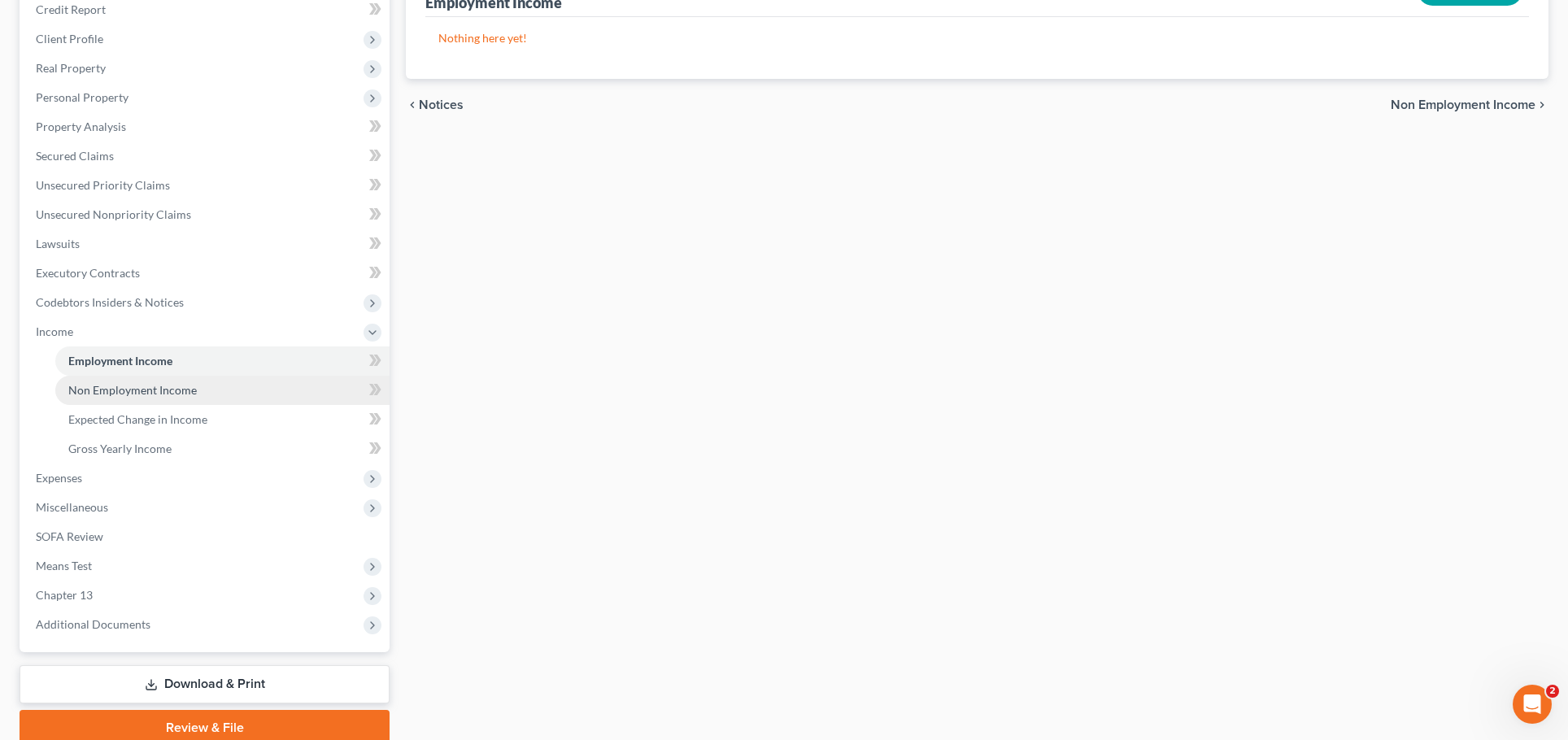
click at [178, 397] on span "Non Employment Income" at bounding box center [133, 390] width 129 height 14
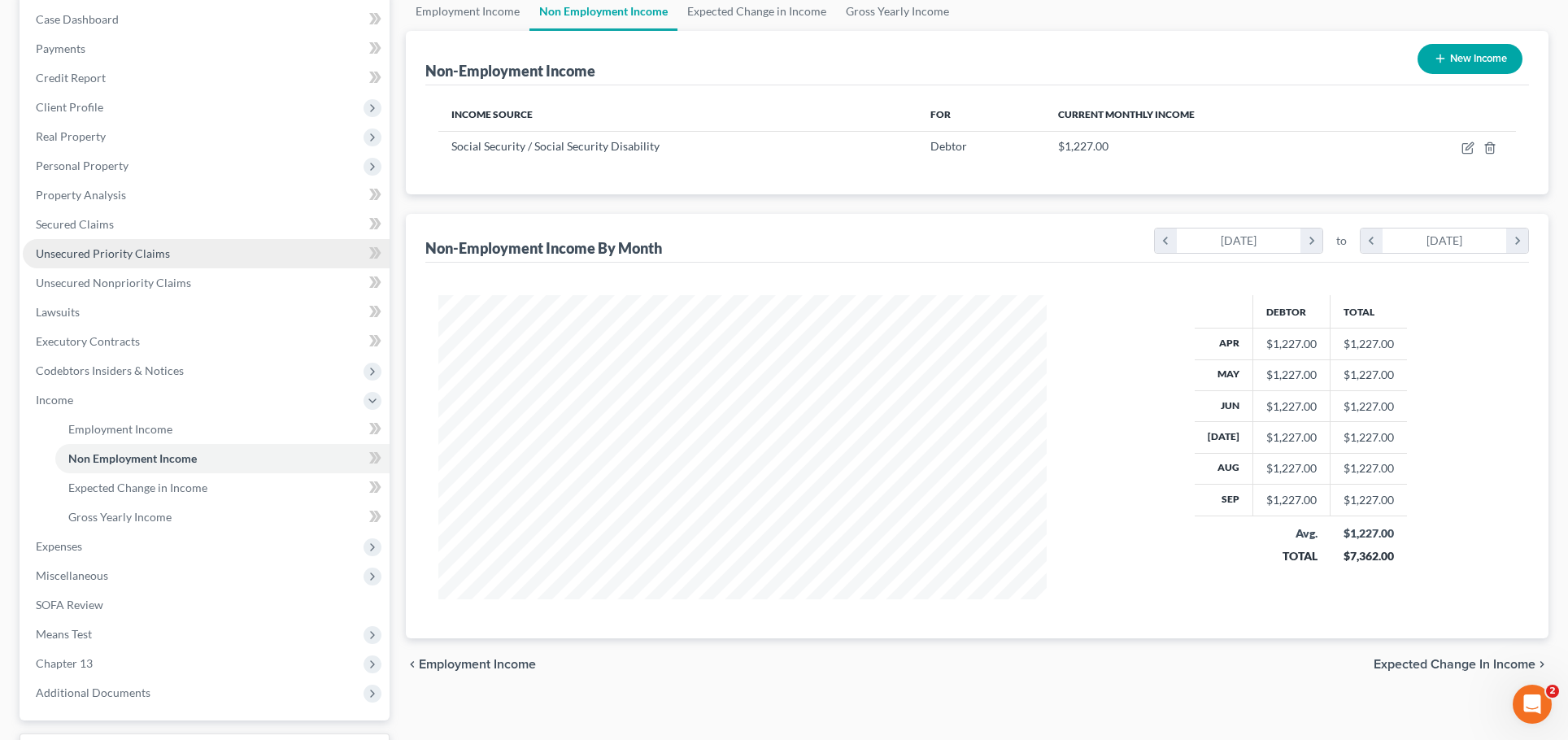
scroll to position [457, 0]
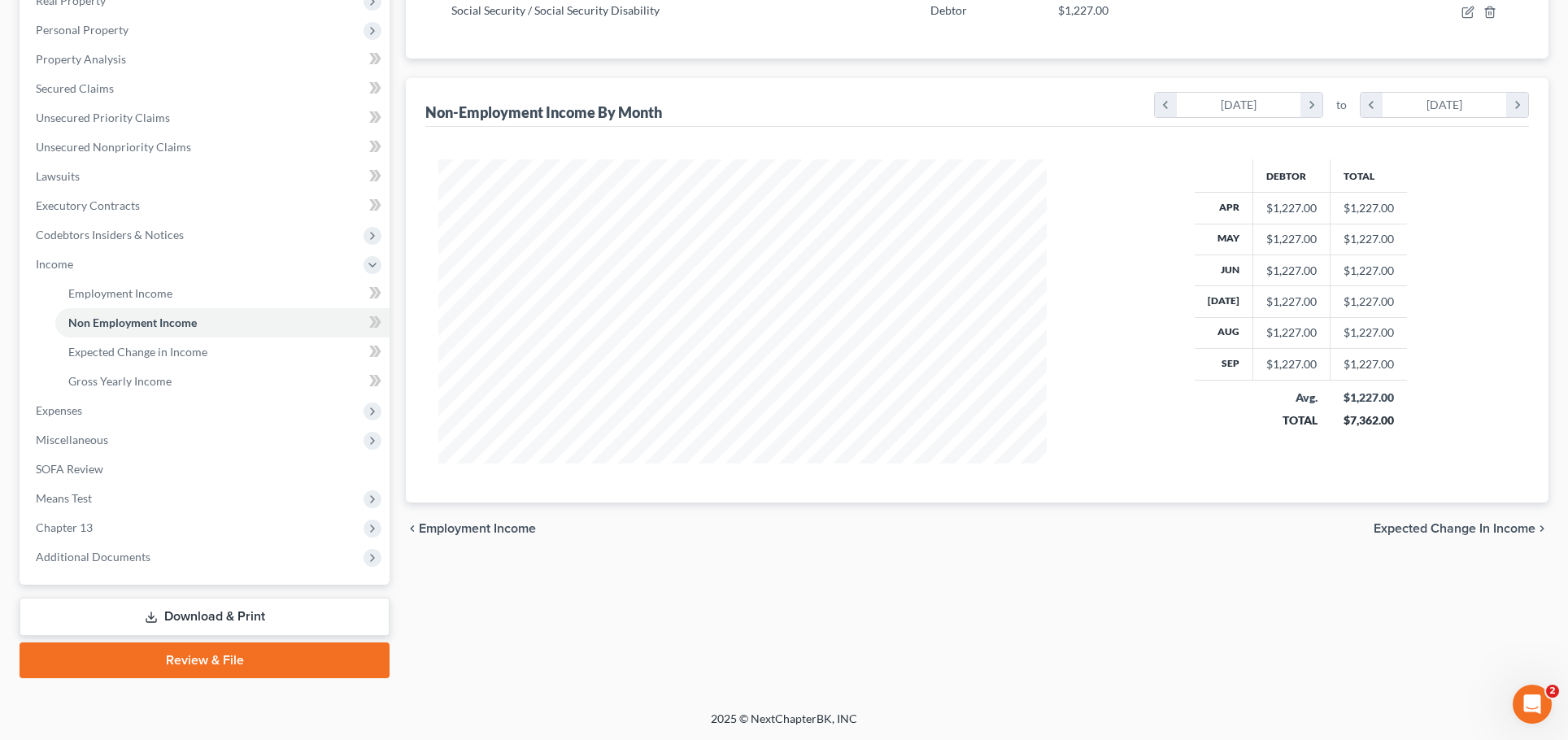
click at [192, 597] on link "Download & Print" at bounding box center [204, 617] width 370 height 38
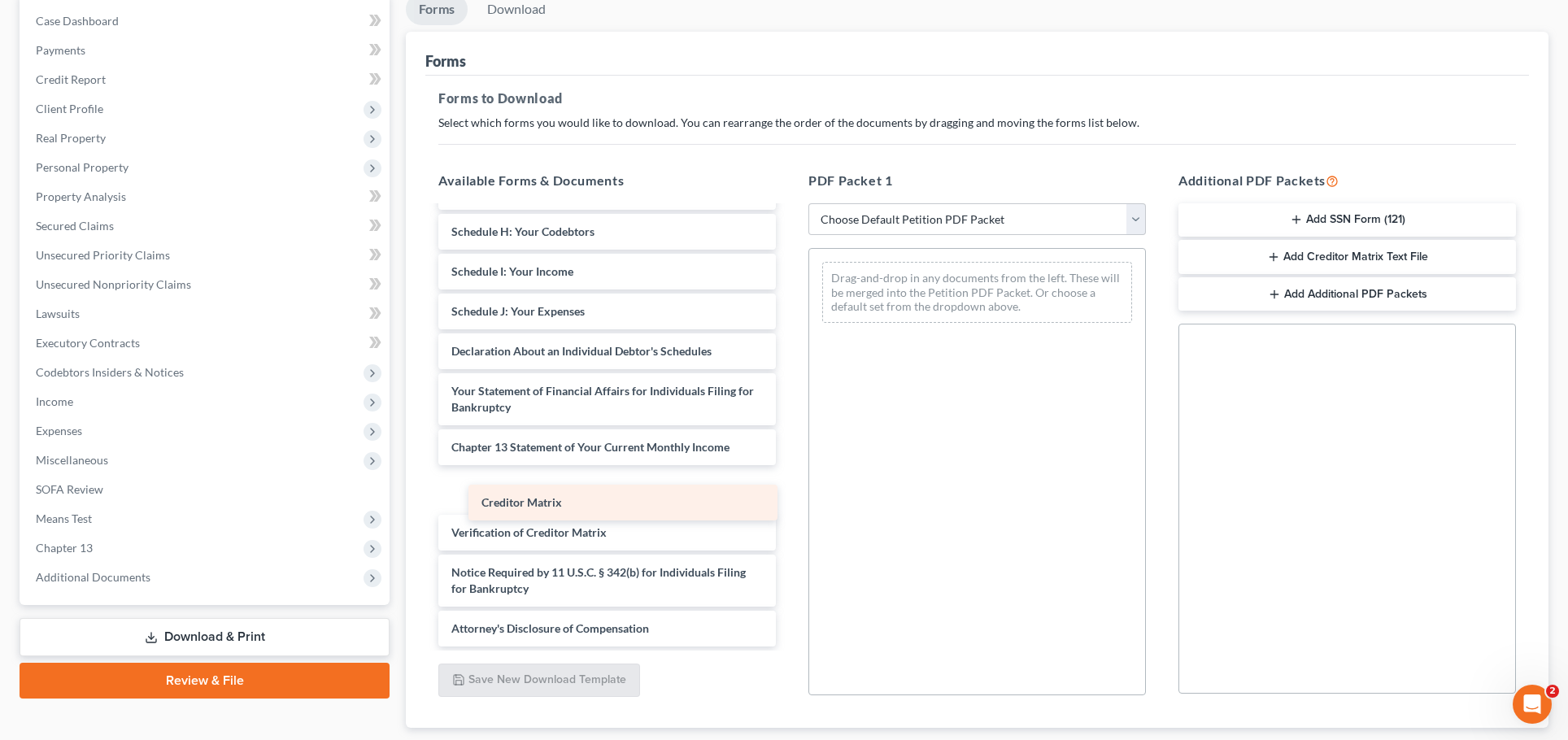
scroll to position [1411, 0]
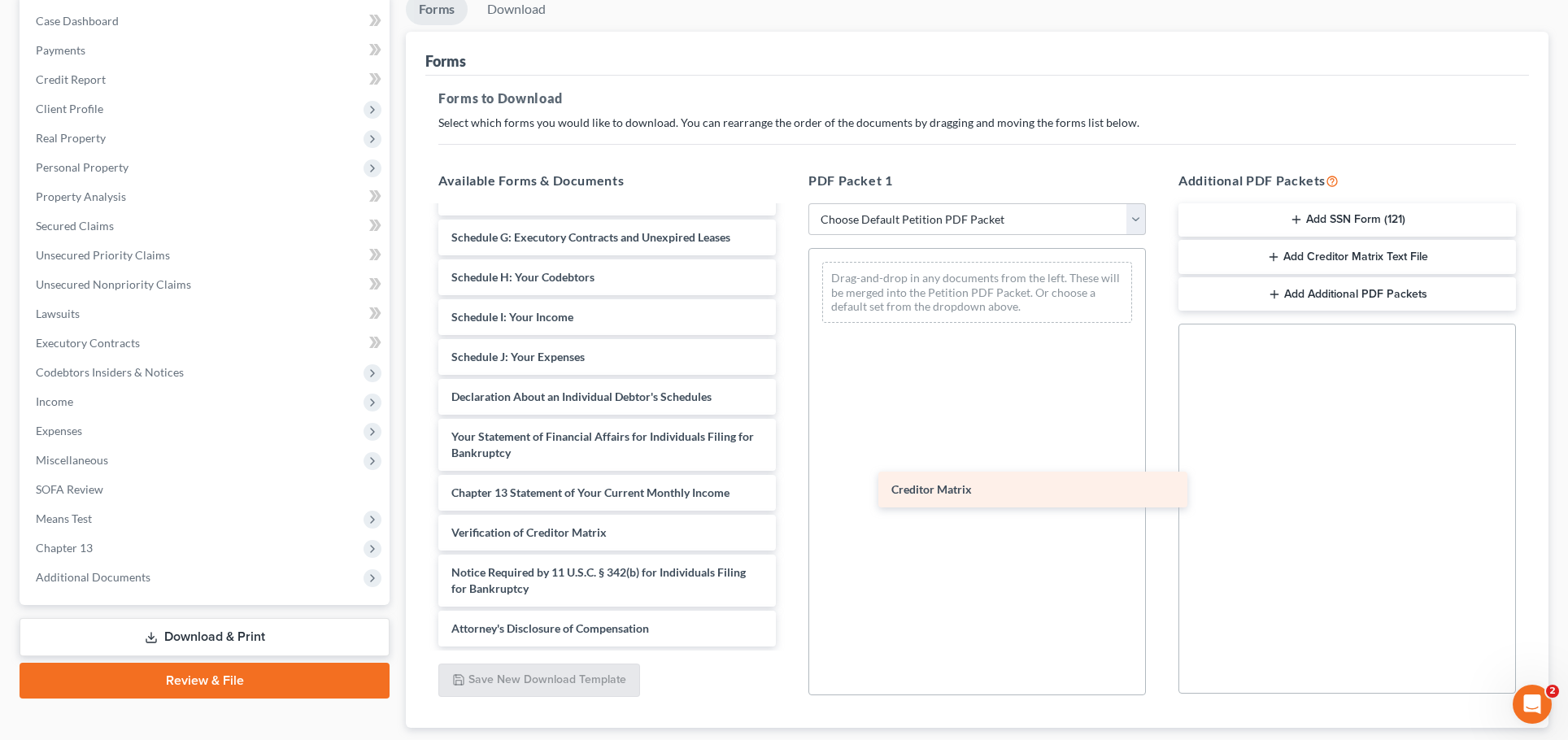
drag, startPoint x: 664, startPoint y: 507, endPoint x: 1098, endPoint y: 496, distance: 434.1
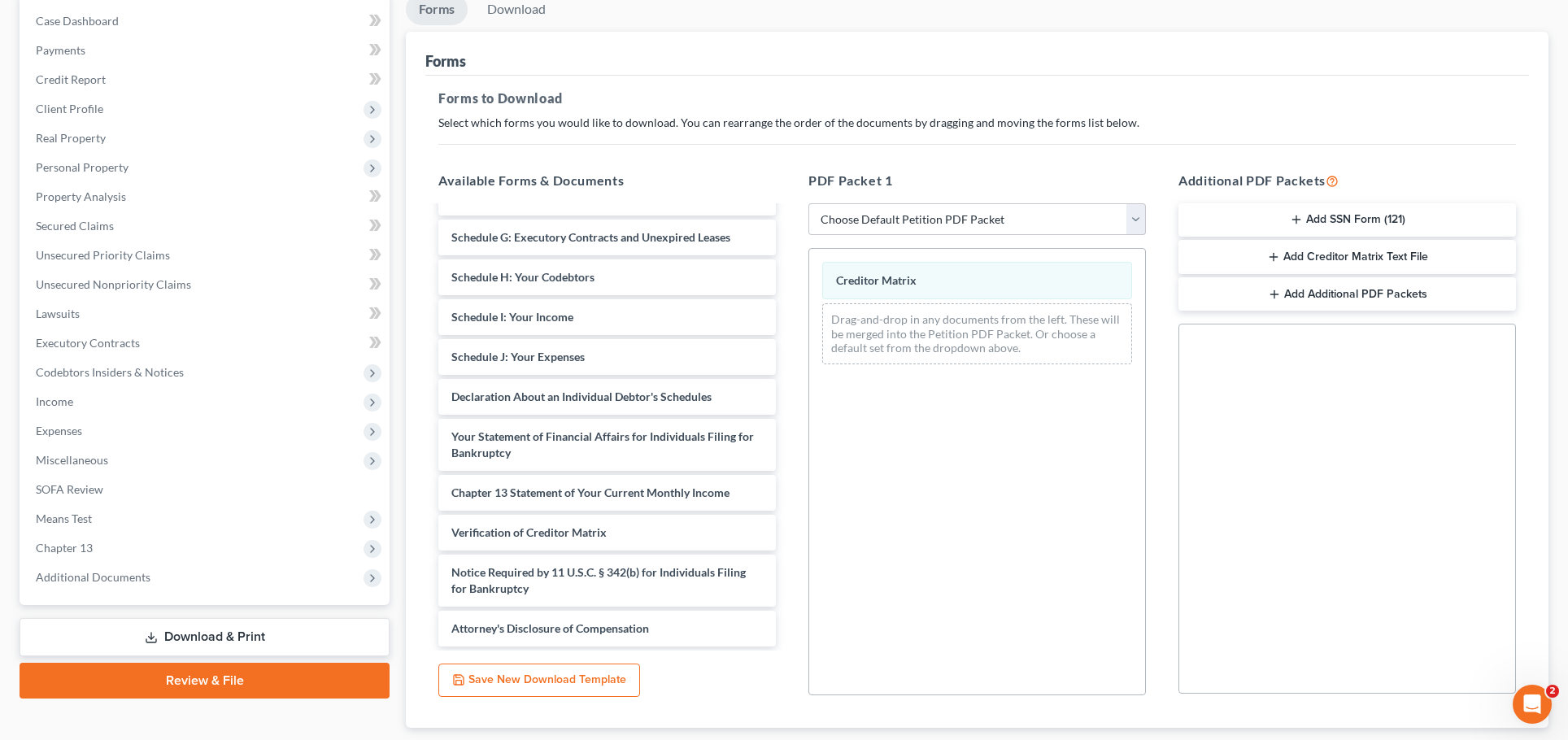
scroll to position [338, 0]
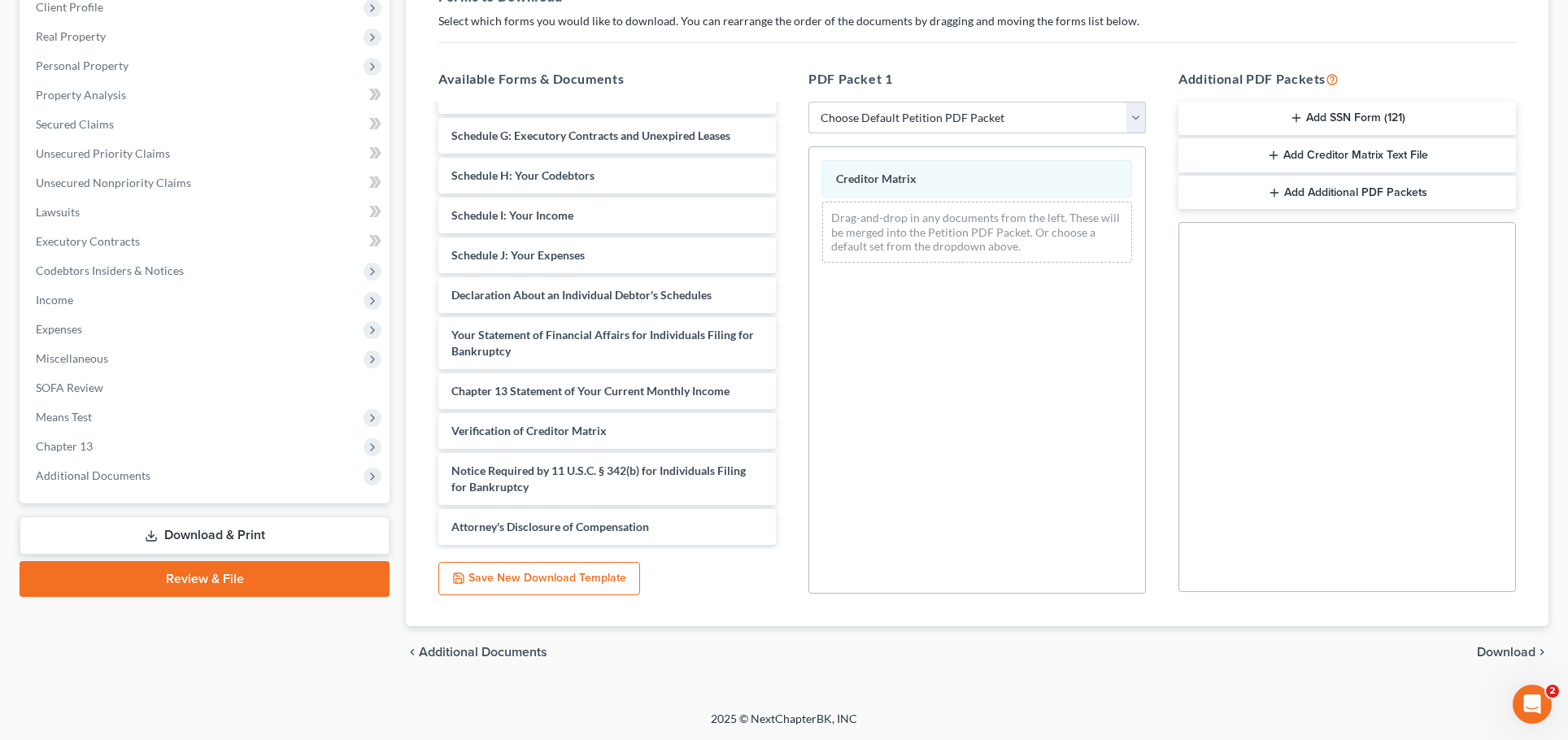
click at [1516, 645] on span "Download" at bounding box center [1505, 651] width 58 height 13
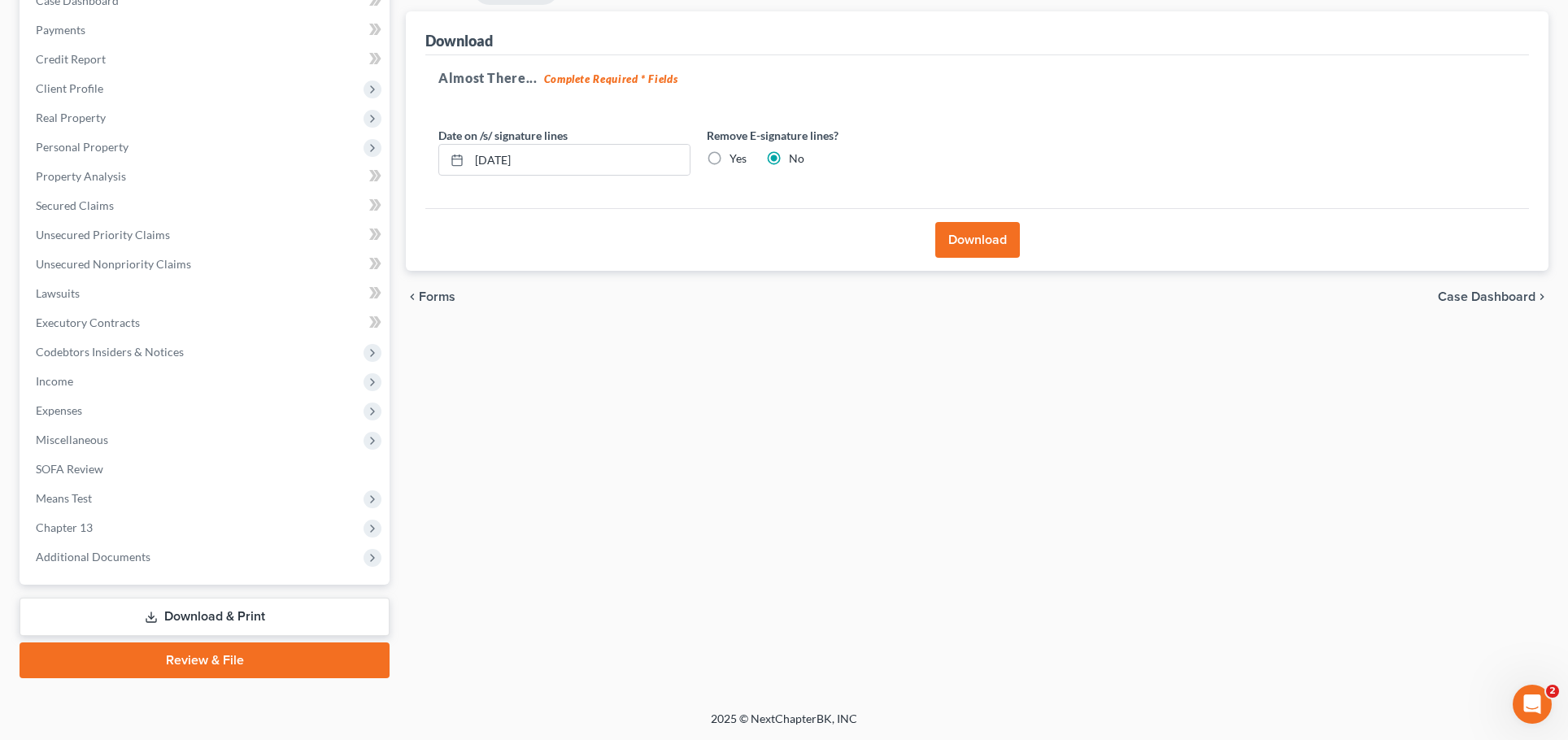
click at [1008, 222] on button "Download" at bounding box center [977, 239] width 84 height 36
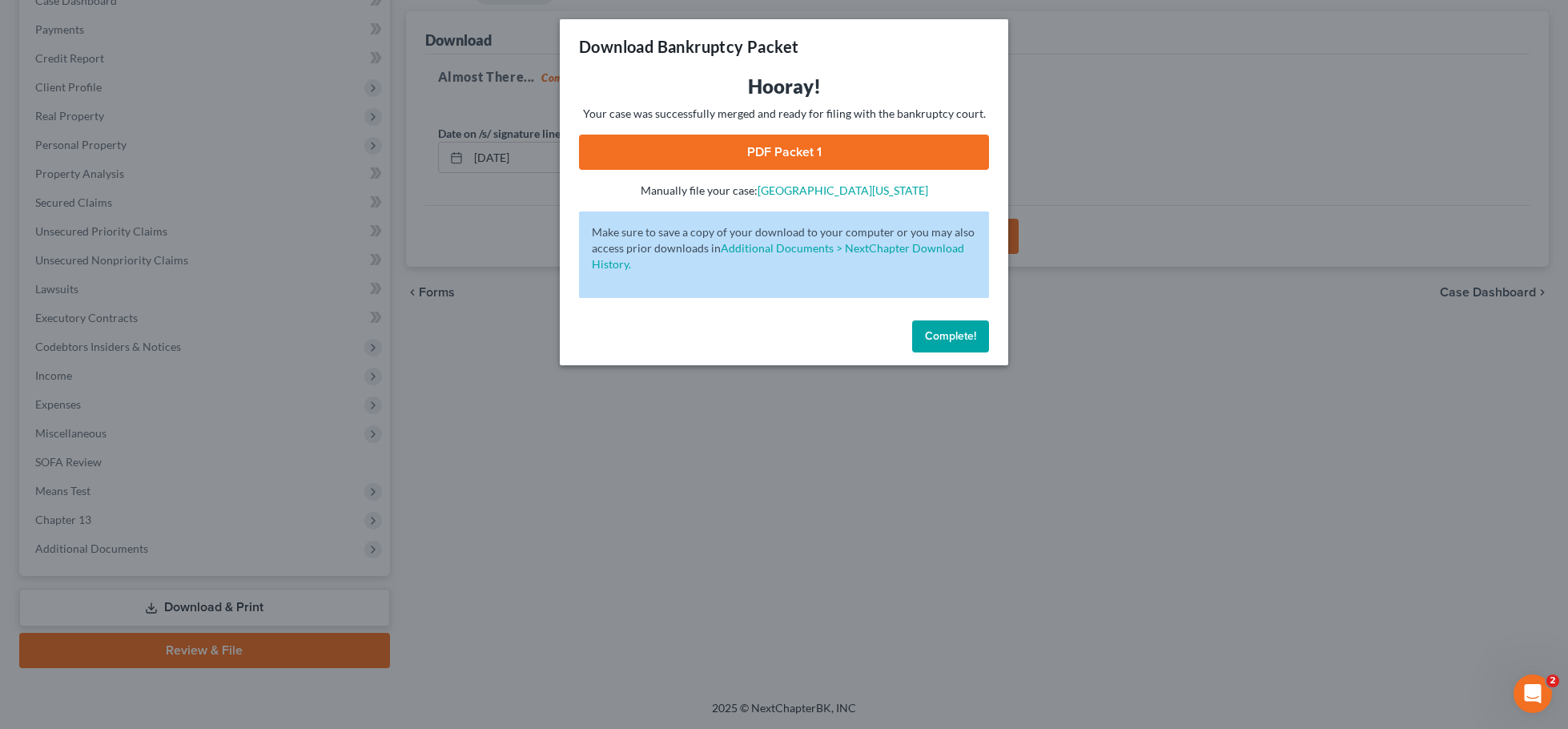
click at [976, 343] on span "Complete!" at bounding box center [951, 336] width 51 height 14
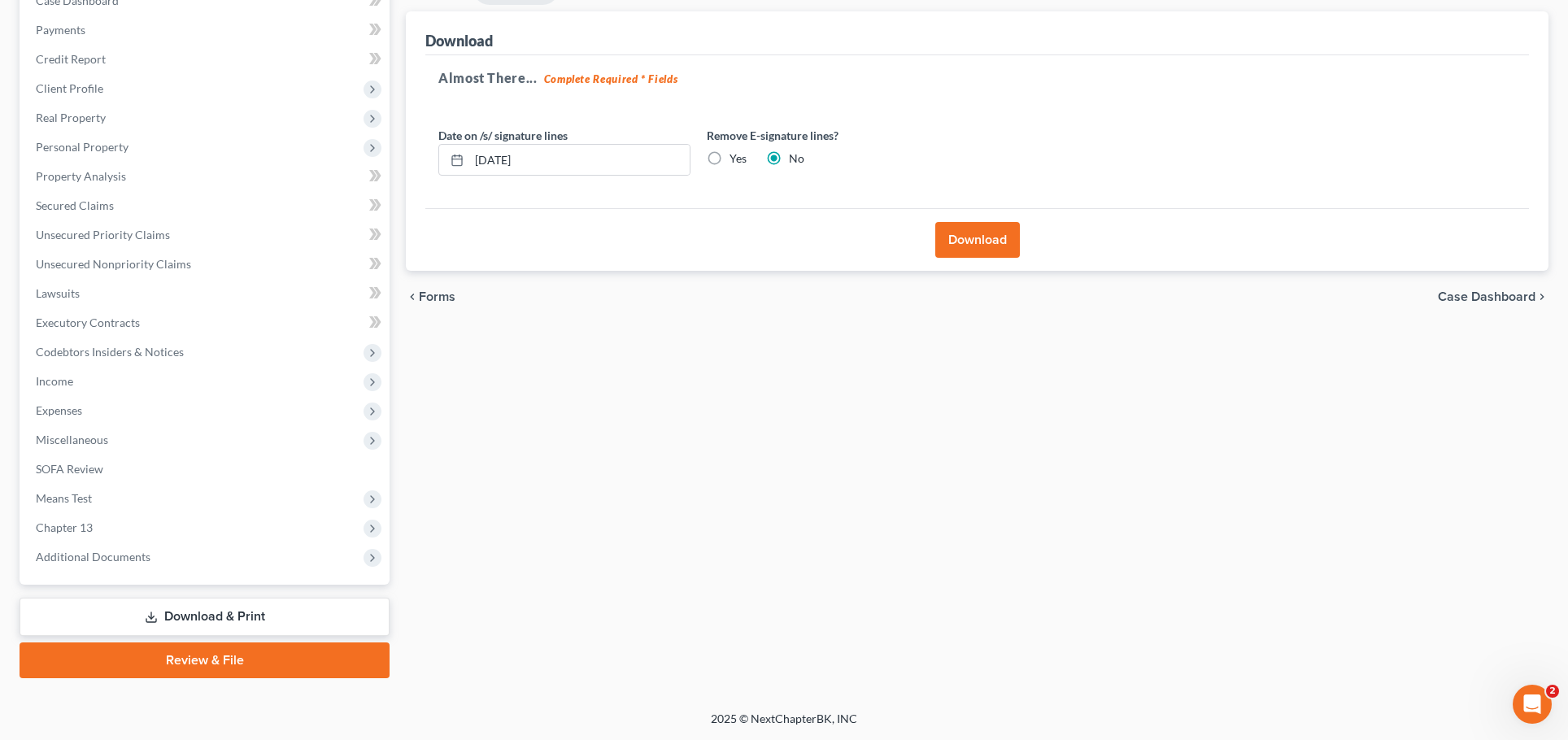
click at [943, 222] on button "Download" at bounding box center [977, 239] width 84 height 36
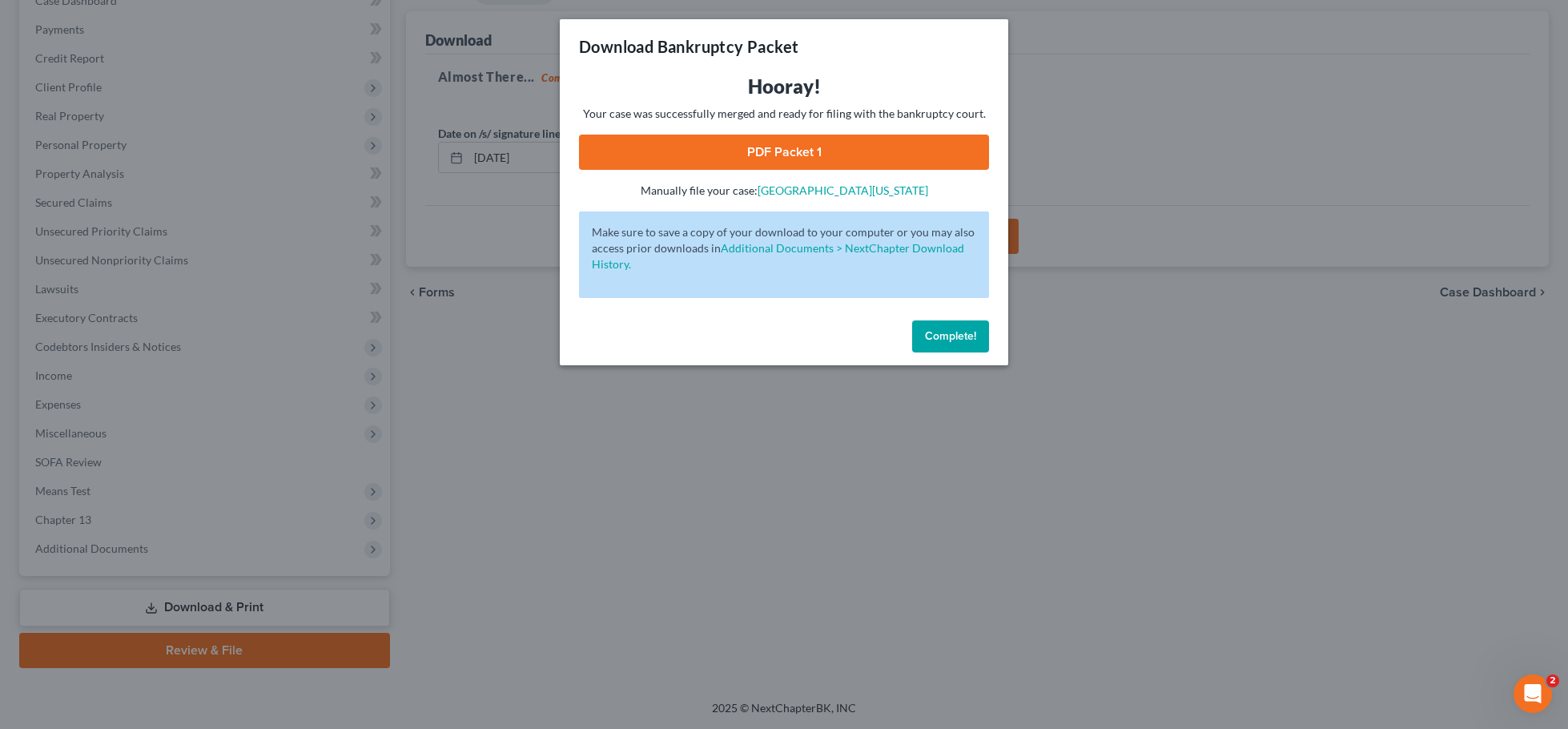
click at [897, 170] on link "PDF Packet 1" at bounding box center [784, 152] width 410 height 35
